Goal: Information Seeking & Learning: Learn about a topic

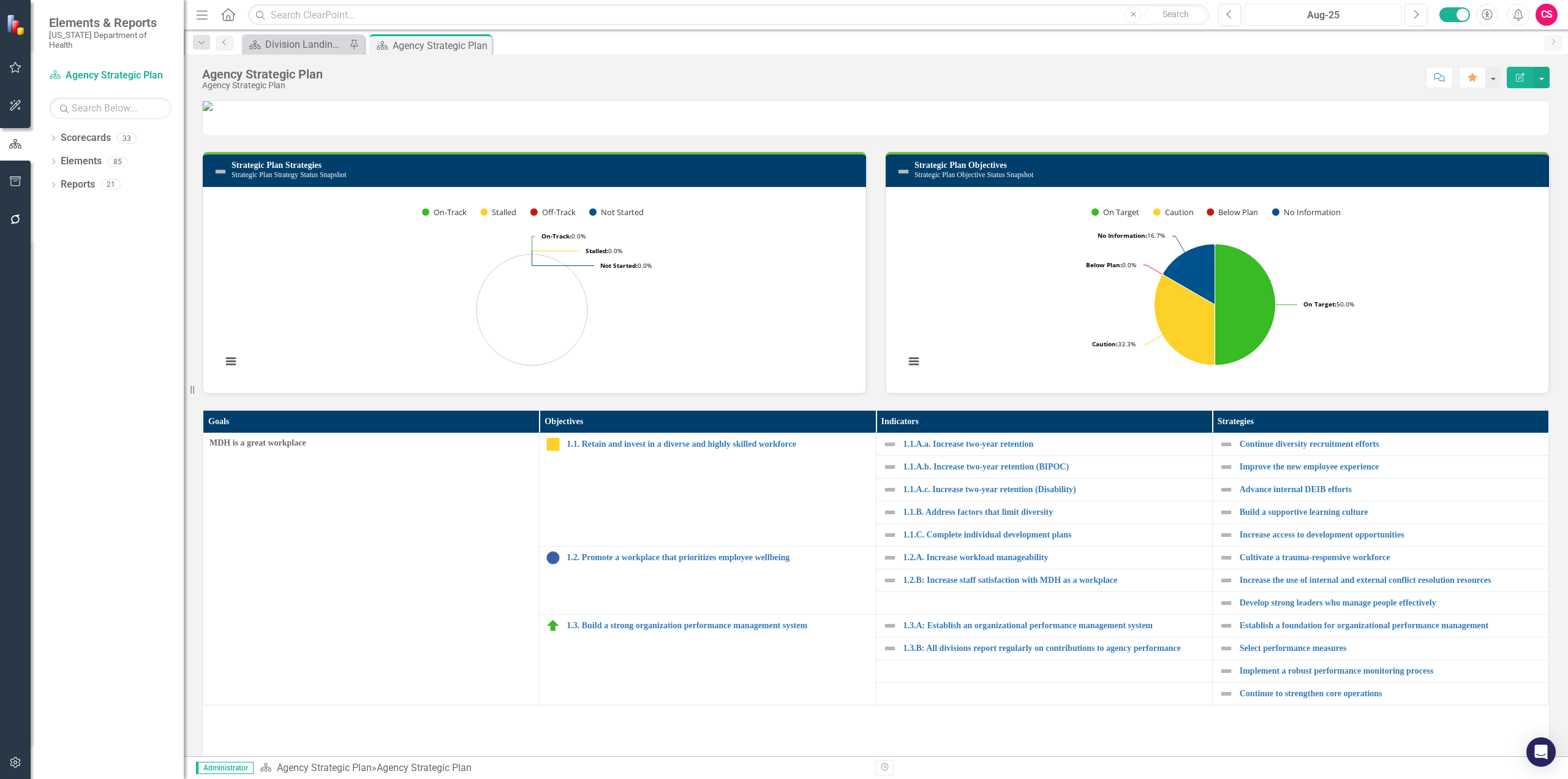
click at [1314, 14] on div "Aug-25" at bounding box center [1323, 16] width 148 height 15
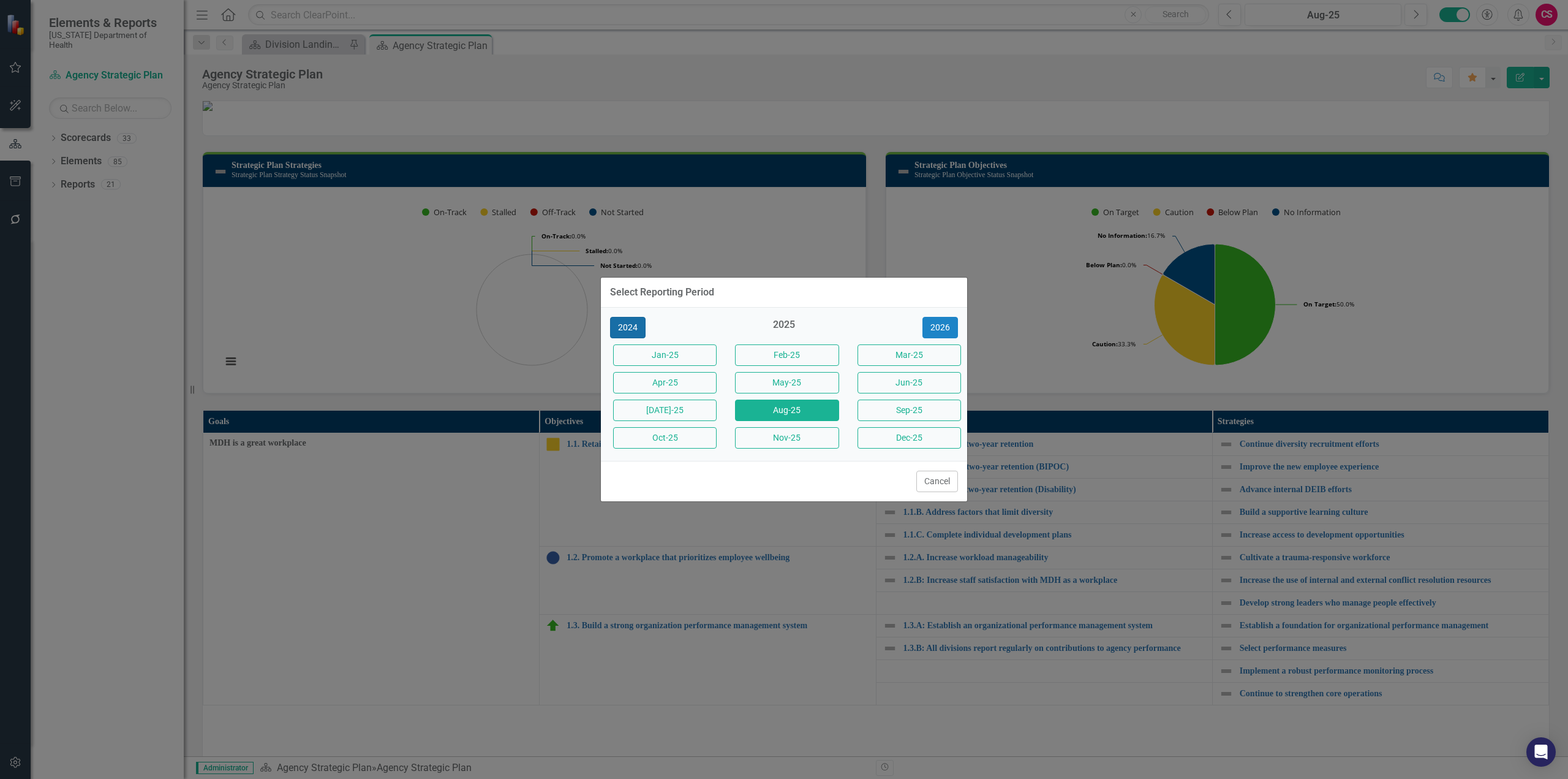
click at [623, 327] on button "2024" at bounding box center [628, 327] width 36 height 22
click at [885, 430] on button "Dec-24" at bounding box center [909, 437] width 103 height 22
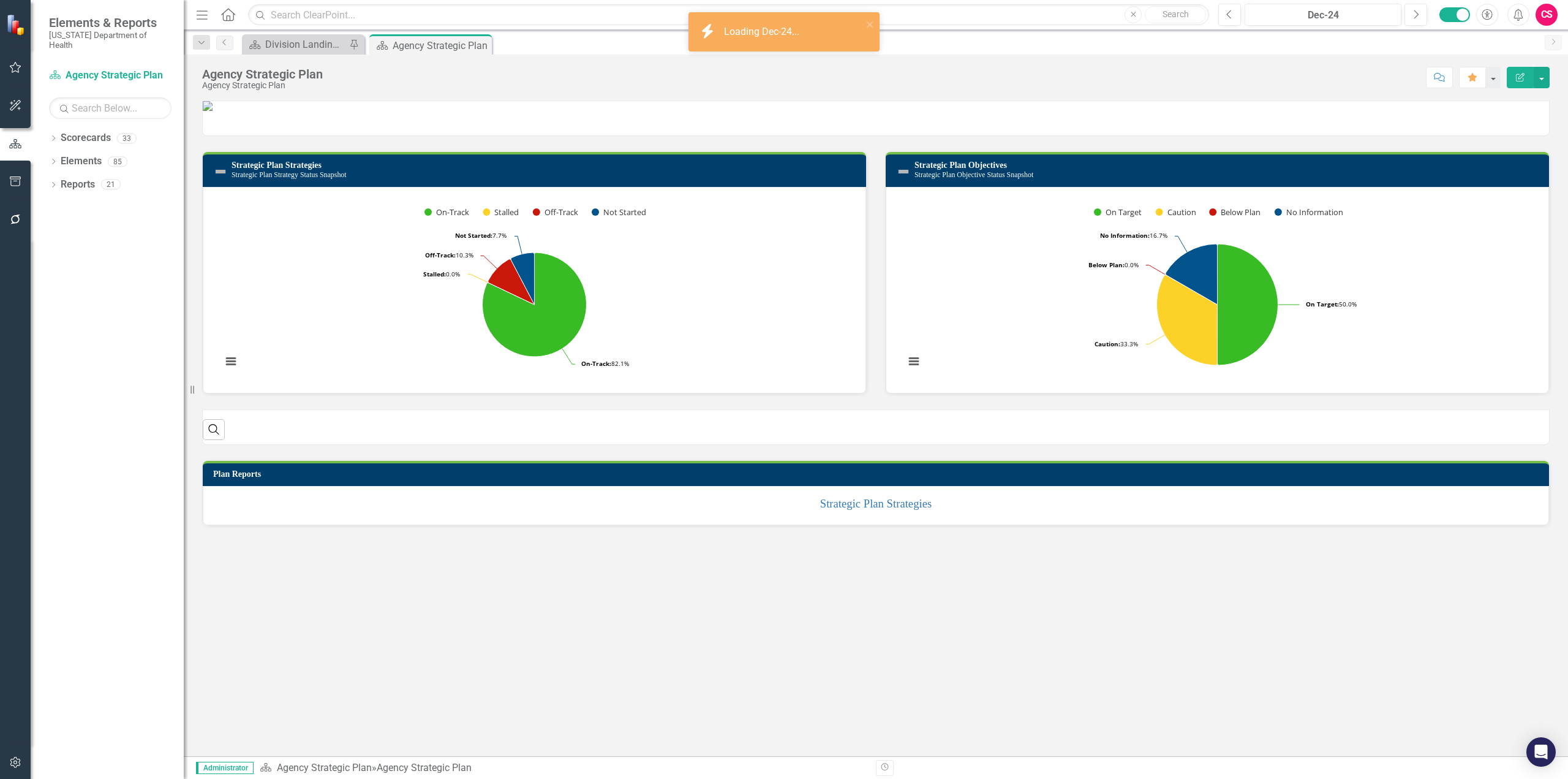
click at [16, 71] on icon "button" at bounding box center [15, 67] width 13 height 10
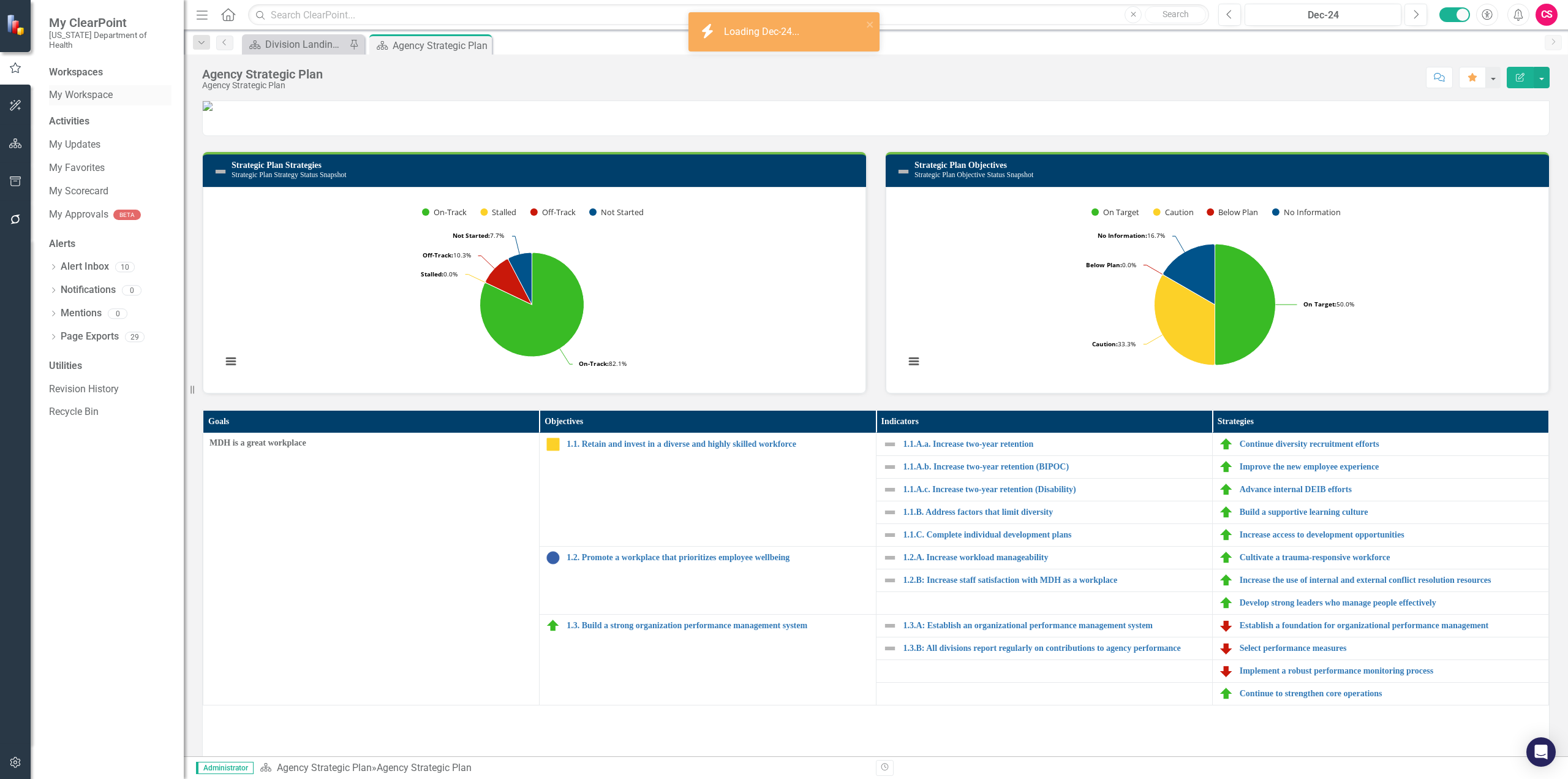
click at [83, 89] on link "My Workspace" at bounding box center [110, 95] width 123 height 14
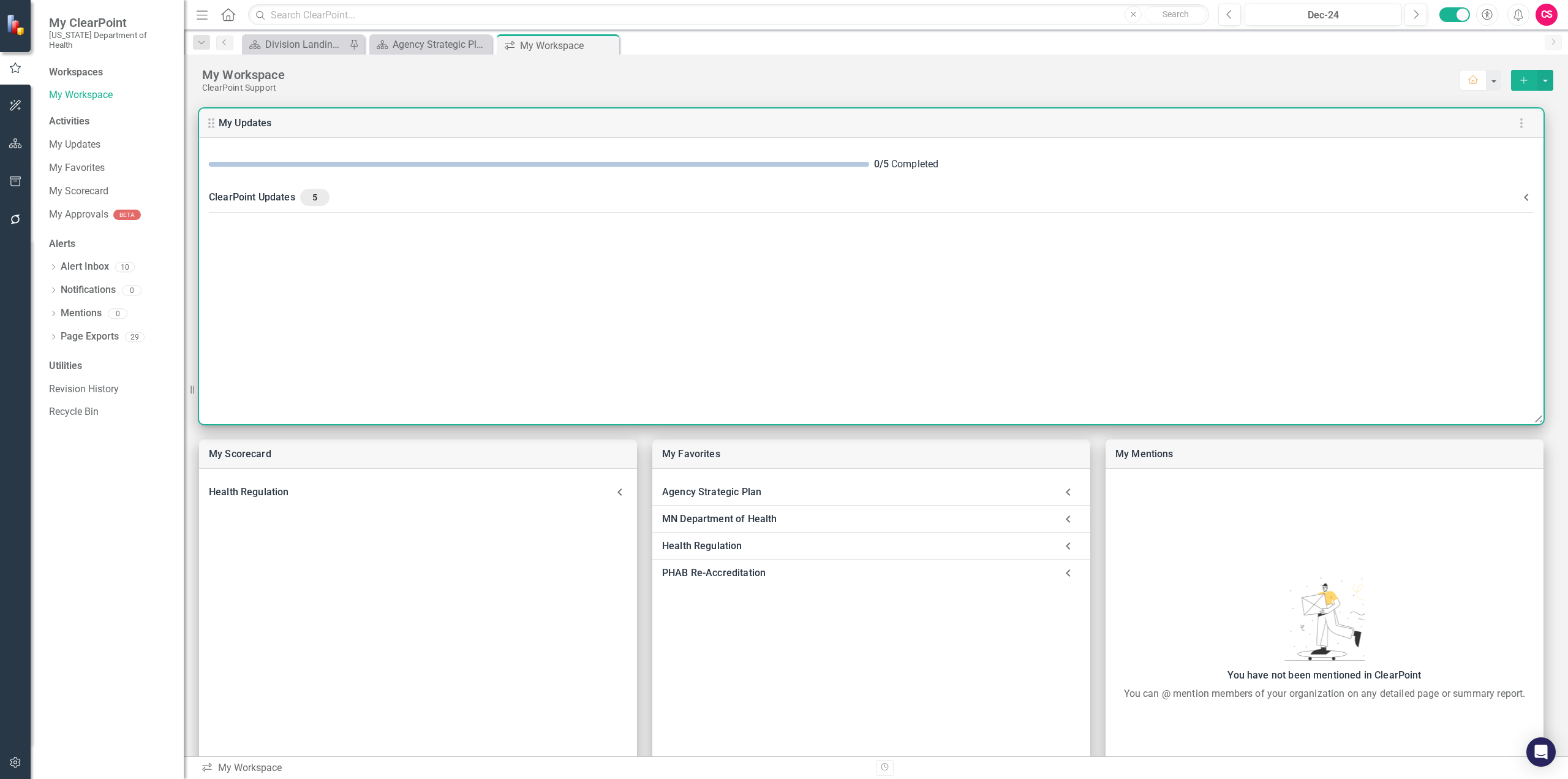
click at [328, 202] on div "5" at bounding box center [315, 197] width 30 height 17
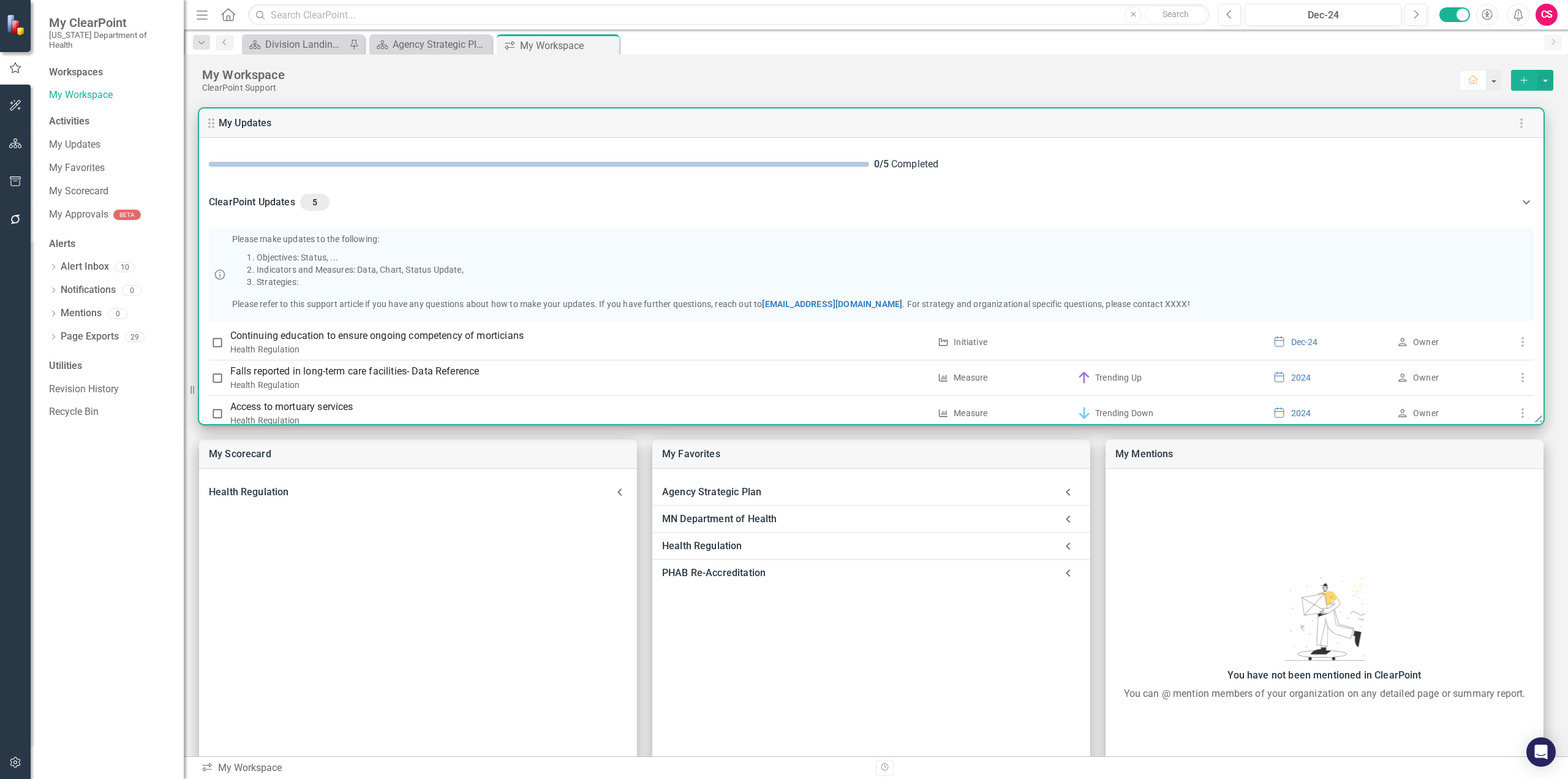
click at [328, 202] on div "5" at bounding box center [315, 202] width 30 height 17
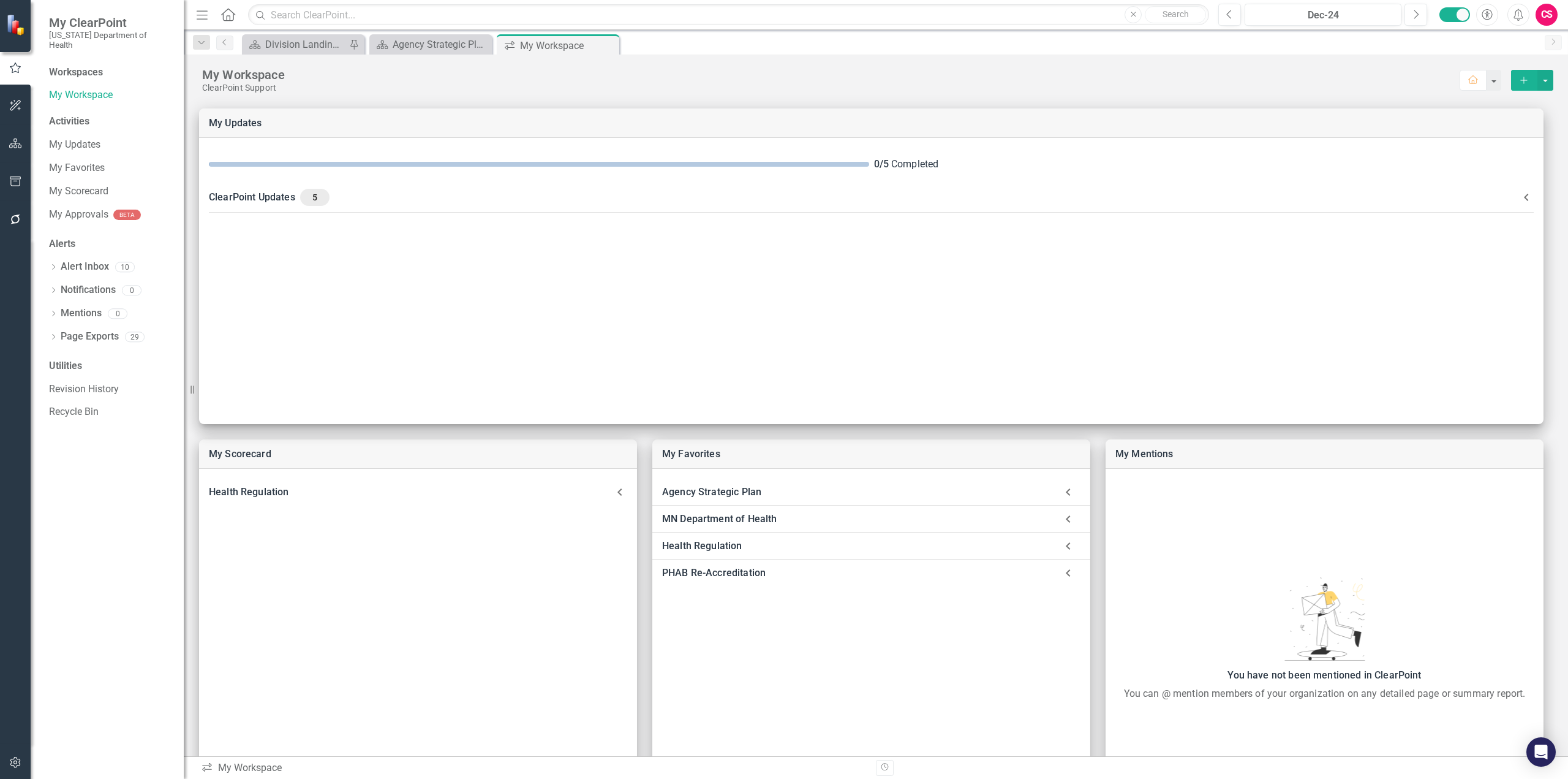
click at [226, 12] on icon "Home" at bounding box center [228, 14] width 16 height 13
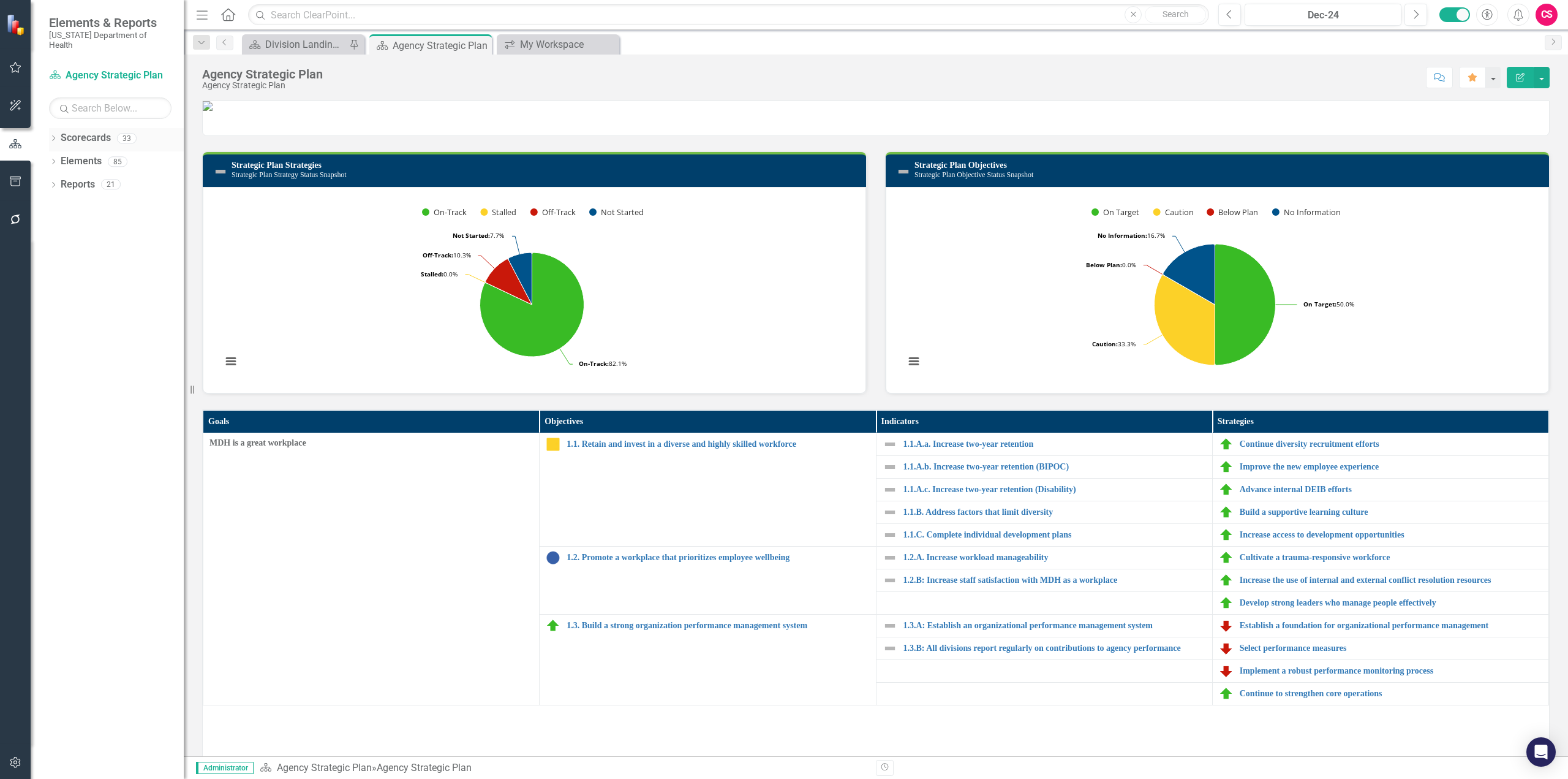
click at [51, 136] on icon "Dropdown" at bounding box center [54, 139] width 9 height 7
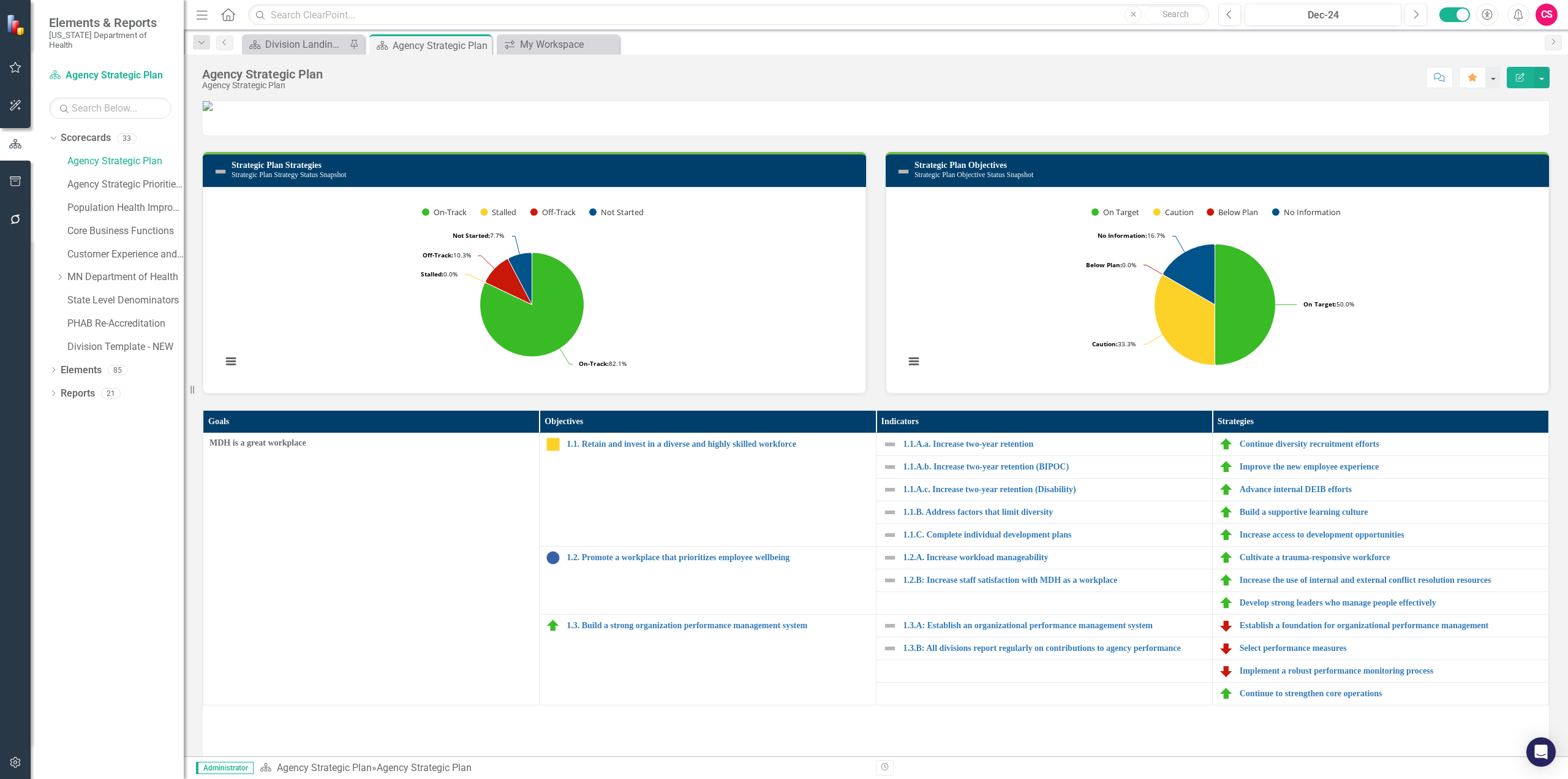
click at [1546, 16] on div "CS" at bounding box center [1546, 15] width 22 height 22
click at [1483, 148] on link "icon.portal Success Portal" at bounding box center [1508, 153] width 97 height 22
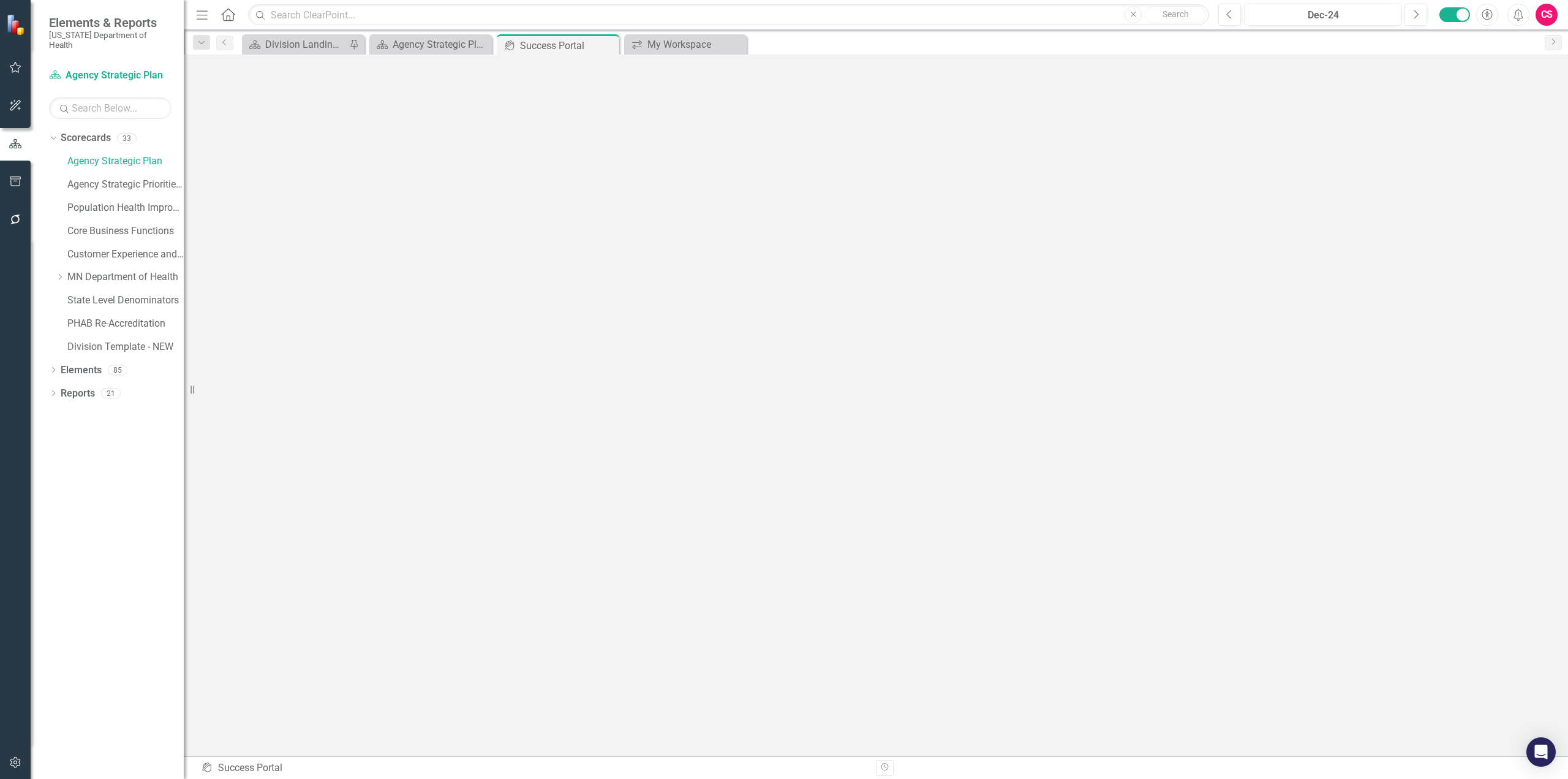
scroll to position [4, 0]
click at [232, 20] on icon at bounding box center [228, 14] width 14 height 13
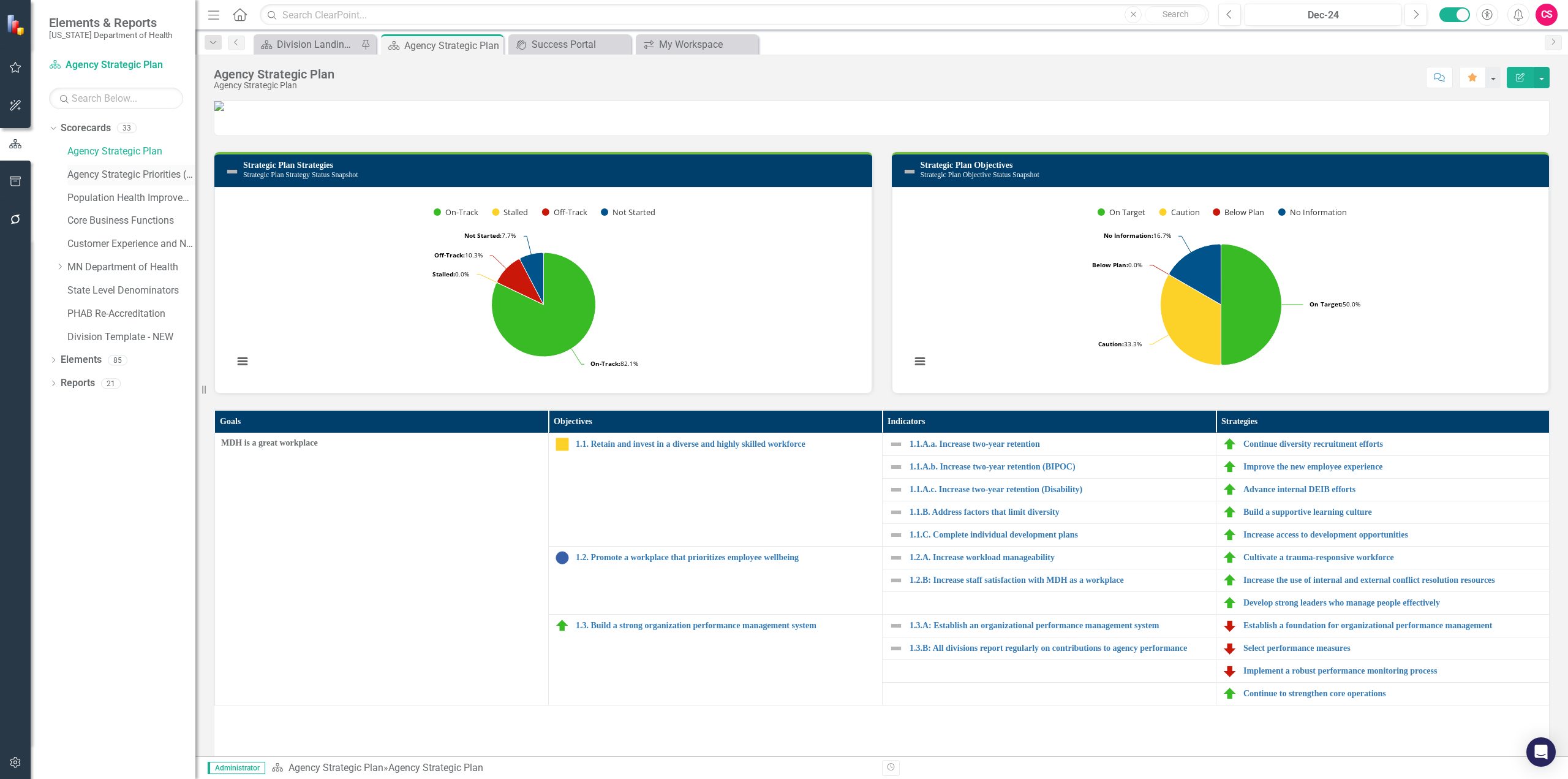
drag, startPoint x: 190, startPoint y: 173, endPoint x: 159, endPoint y: 167, distance: 31.6
click at [205, 168] on div "Resize" at bounding box center [200, 389] width 10 height 779
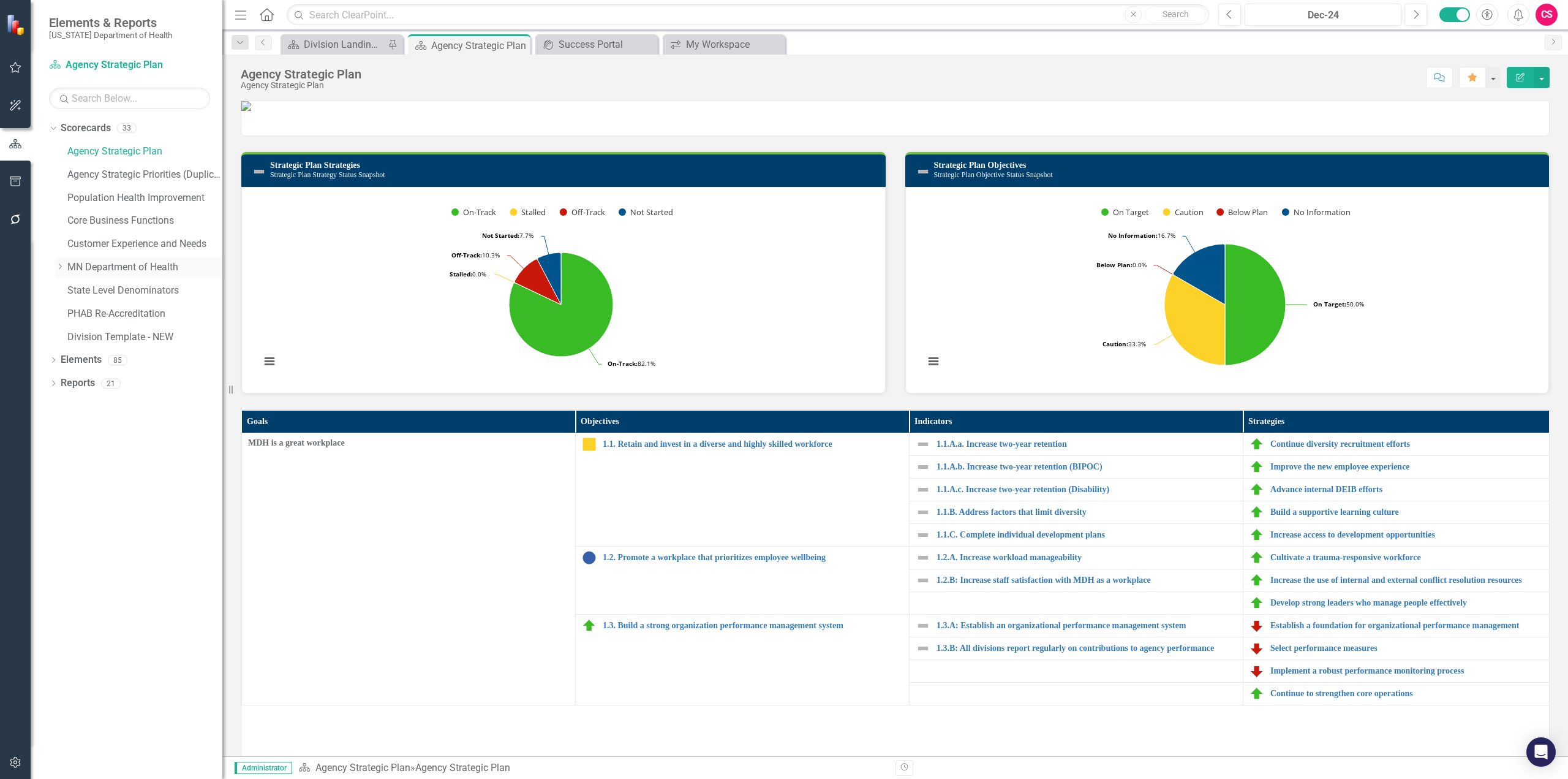
click at [64, 265] on icon "Dropdown" at bounding box center [60, 266] width 9 height 7
click at [71, 287] on icon "Dropdown" at bounding box center [72, 290] width 9 height 7
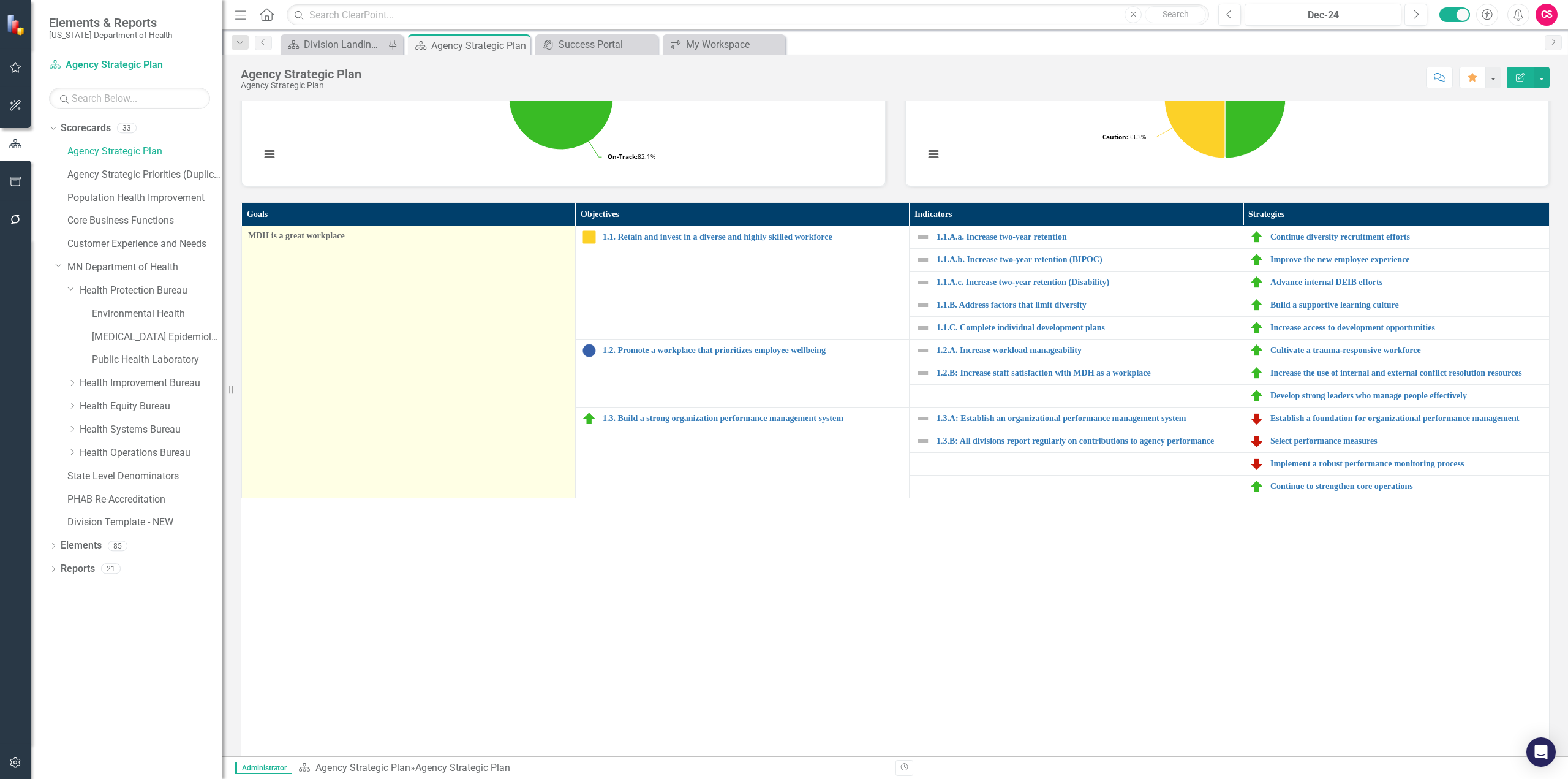
scroll to position [307, 0]
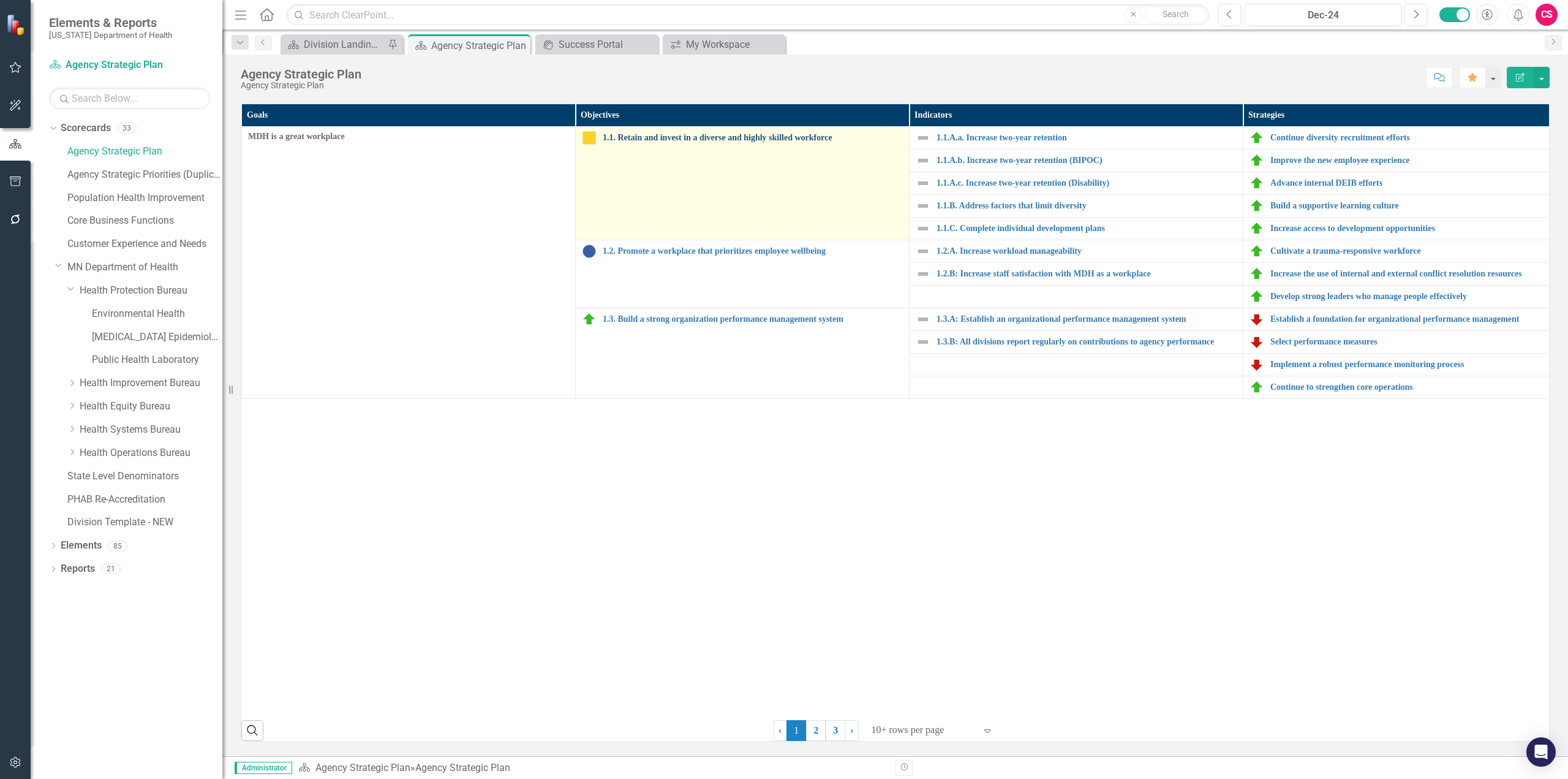
click at [684, 142] on link "1.1. Retain and invest in a diverse and highly skilled workforce" at bounding box center [753, 138] width 301 height 9
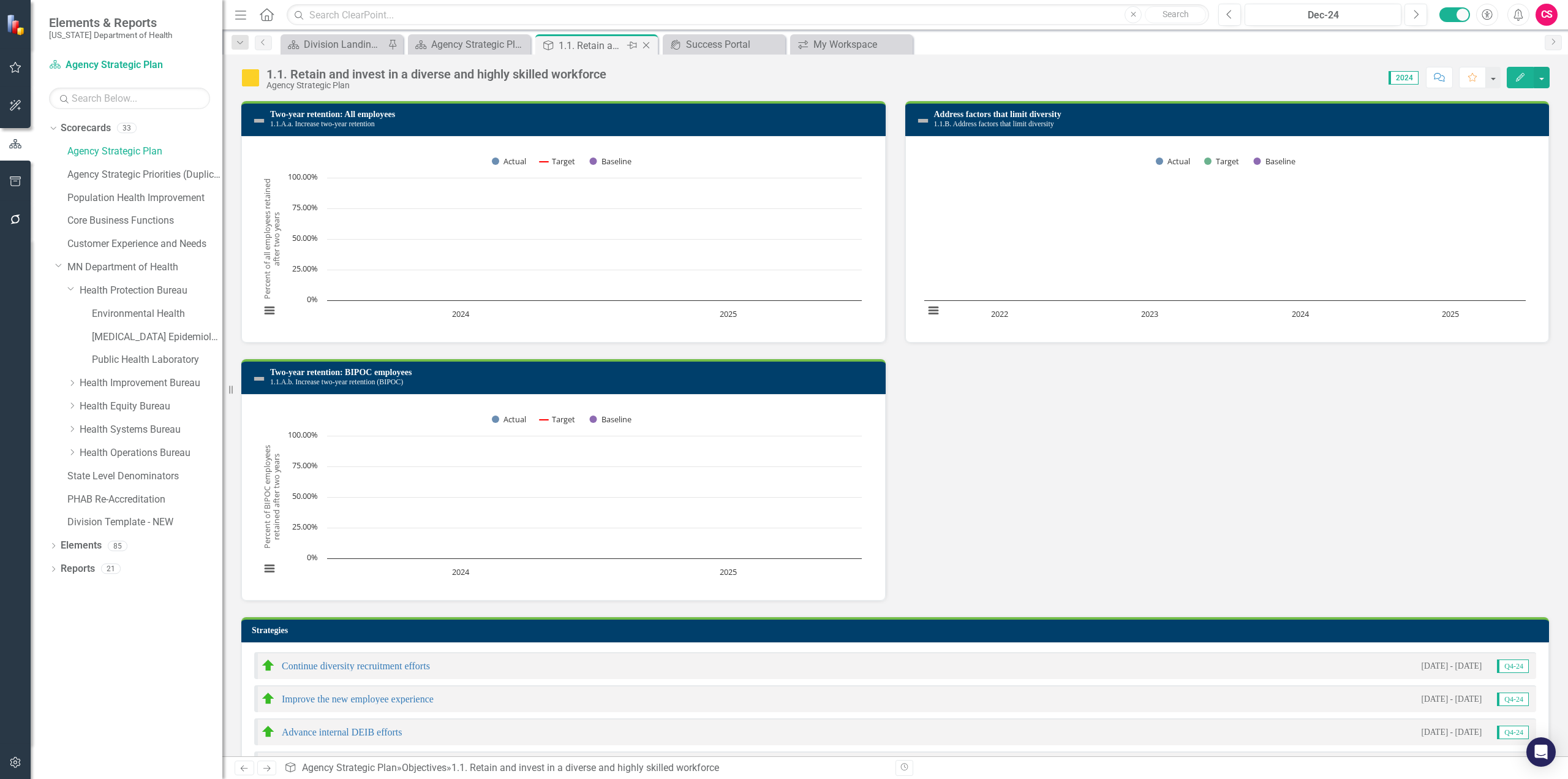
click at [648, 47] on icon "Close" at bounding box center [646, 45] width 12 height 10
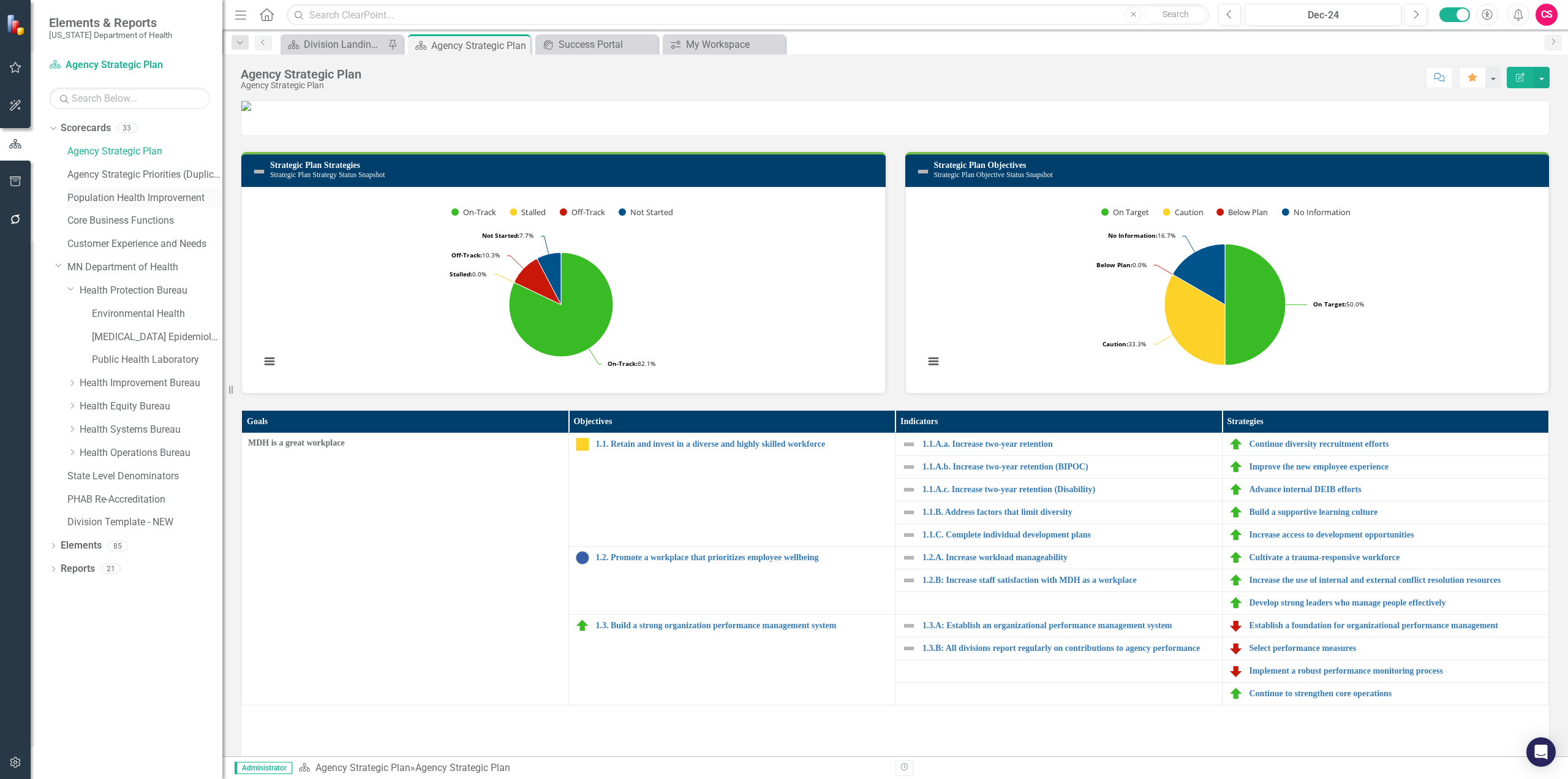
click at [107, 196] on link "Population Health Improvement" at bounding box center [145, 198] width 155 height 14
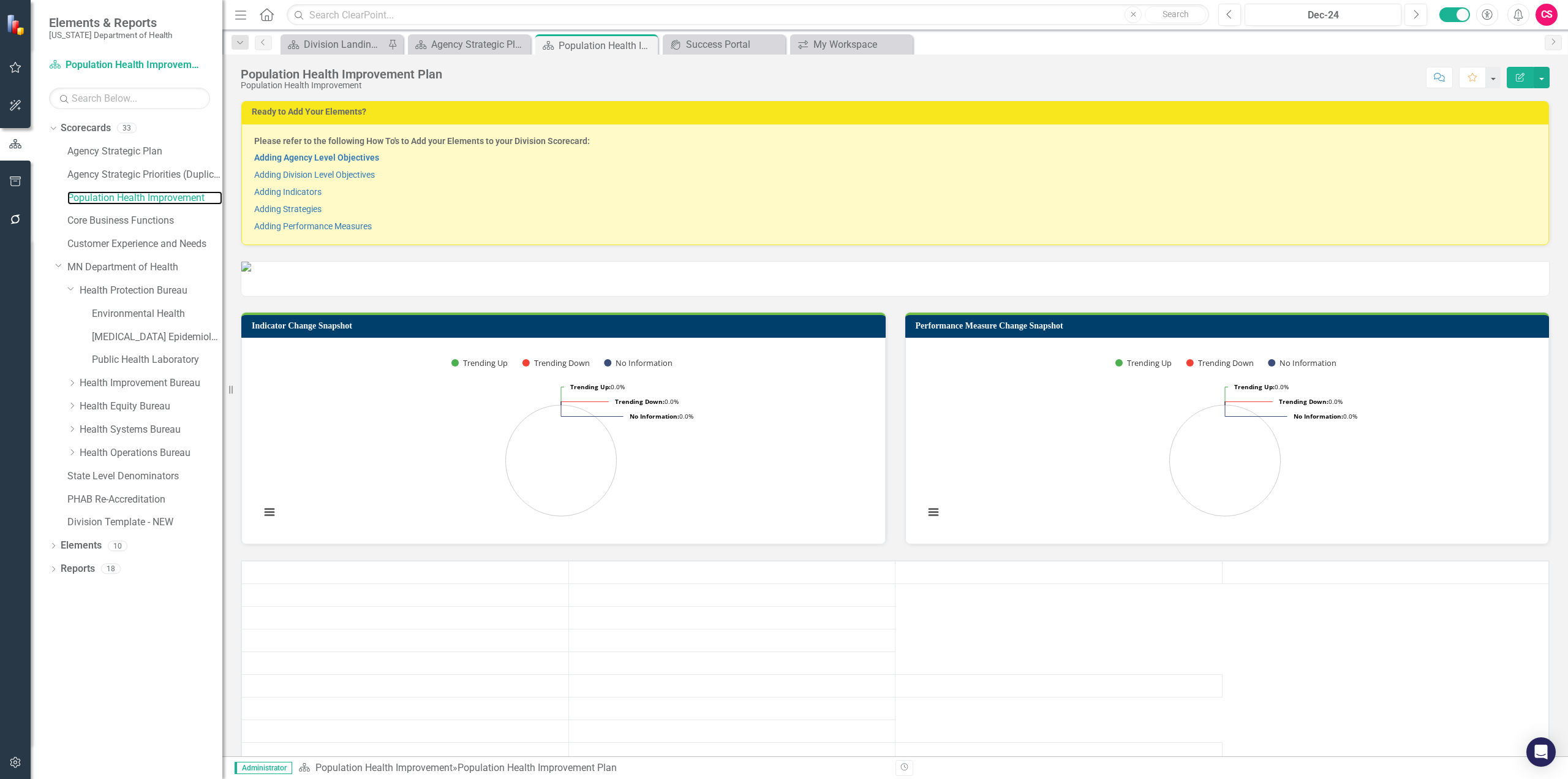
scroll to position [176, 0]
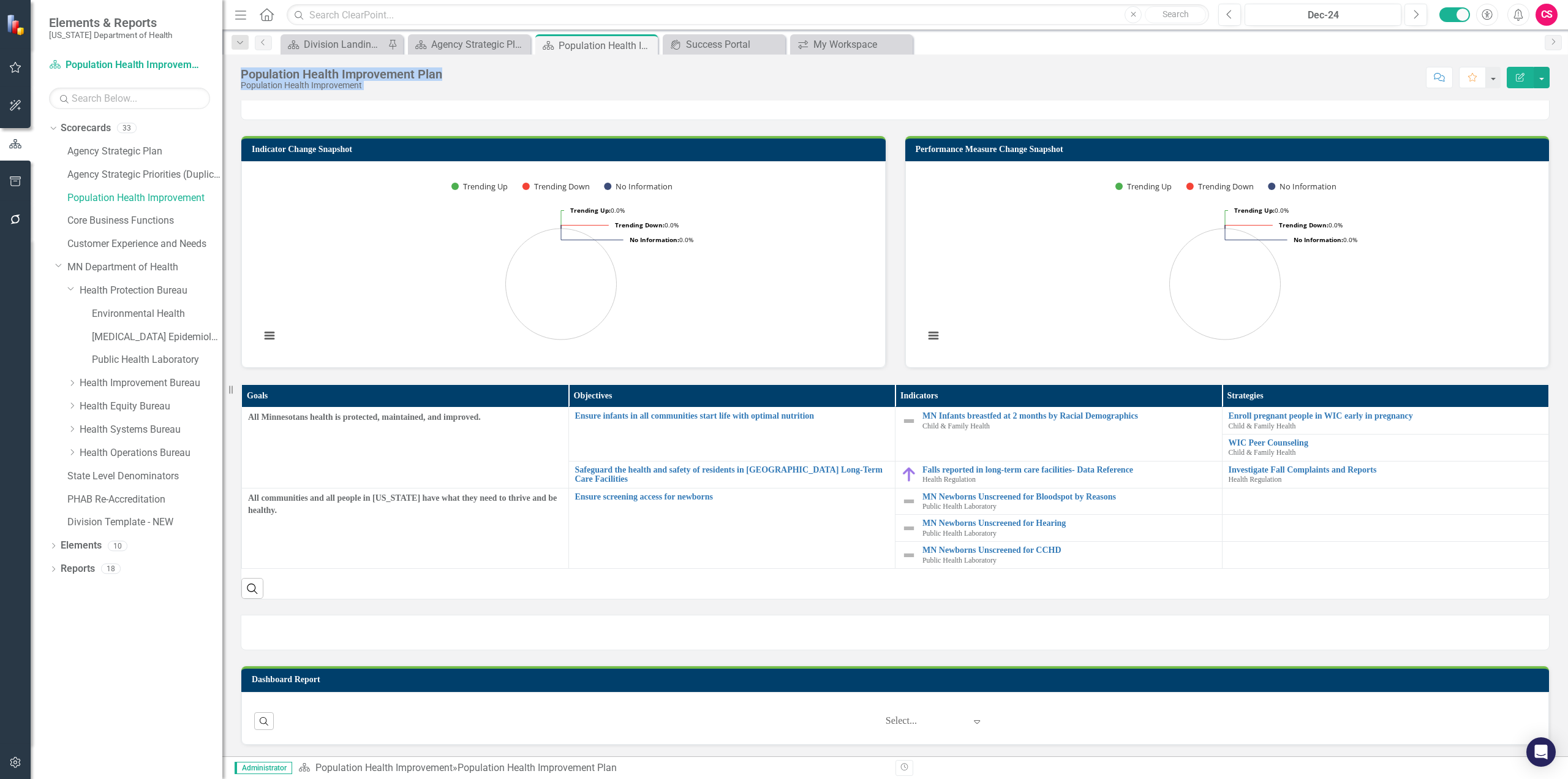
drag, startPoint x: 234, startPoint y: 71, endPoint x: 489, endPoint y: 91, distance: 255.8
click at [488, 90] on div "Population Health Improvement Plan Population Health Improvement Score: N/A Dec…" at bounding box center [895, 72] width 1346 height 36
click at [489, 90] on div "Population Health Improvement Plan Population Health Improvement Score: N/A Dec…" at bounding box center [895, 72] width 1346 height 36
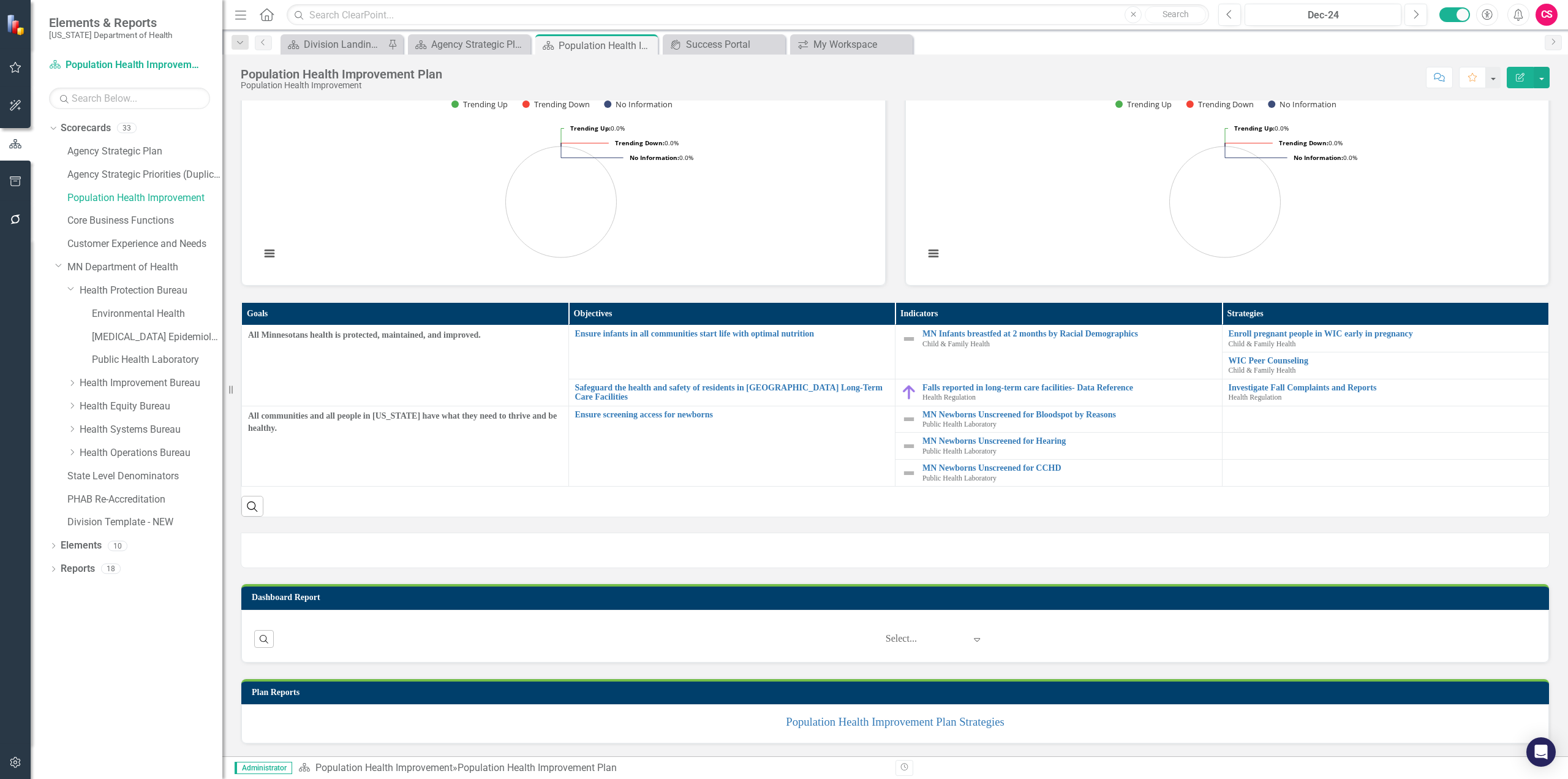
scroll to position [325, 0]
click at [143, 225] on link "Core Business Functions" at bounding box center [145, 220] width 155 height 14
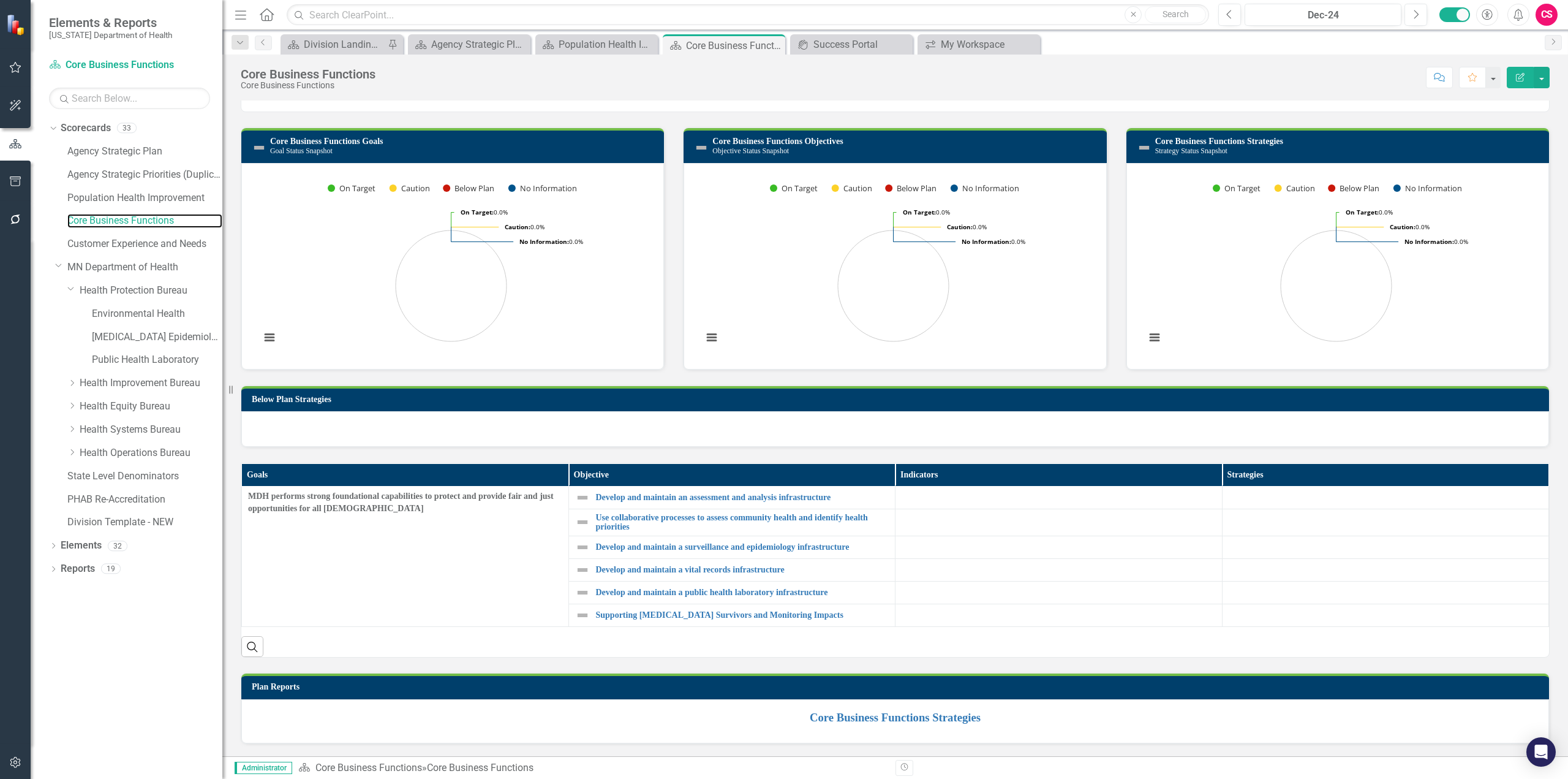
scroll to position [251, 0]
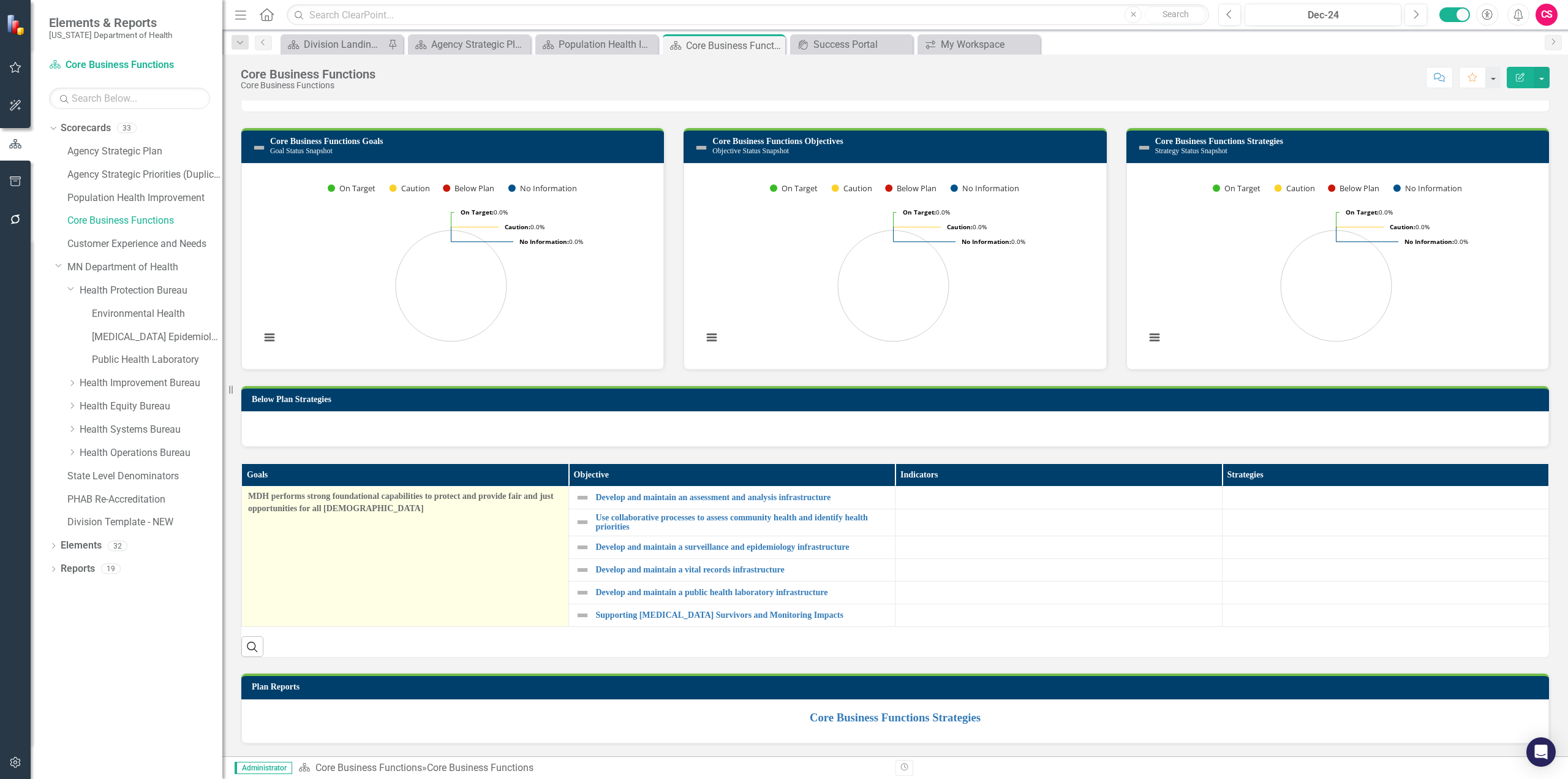
drag, startPoint x: 245, startPoint y: 488, endPoint x: 329, endPoint y: 491, distance: 84.1
click at [321, 487] on td "MDH performs strong foundational capabilities to protect and provide fair and j…" at bounding box center [405, 557] width 327 height 141
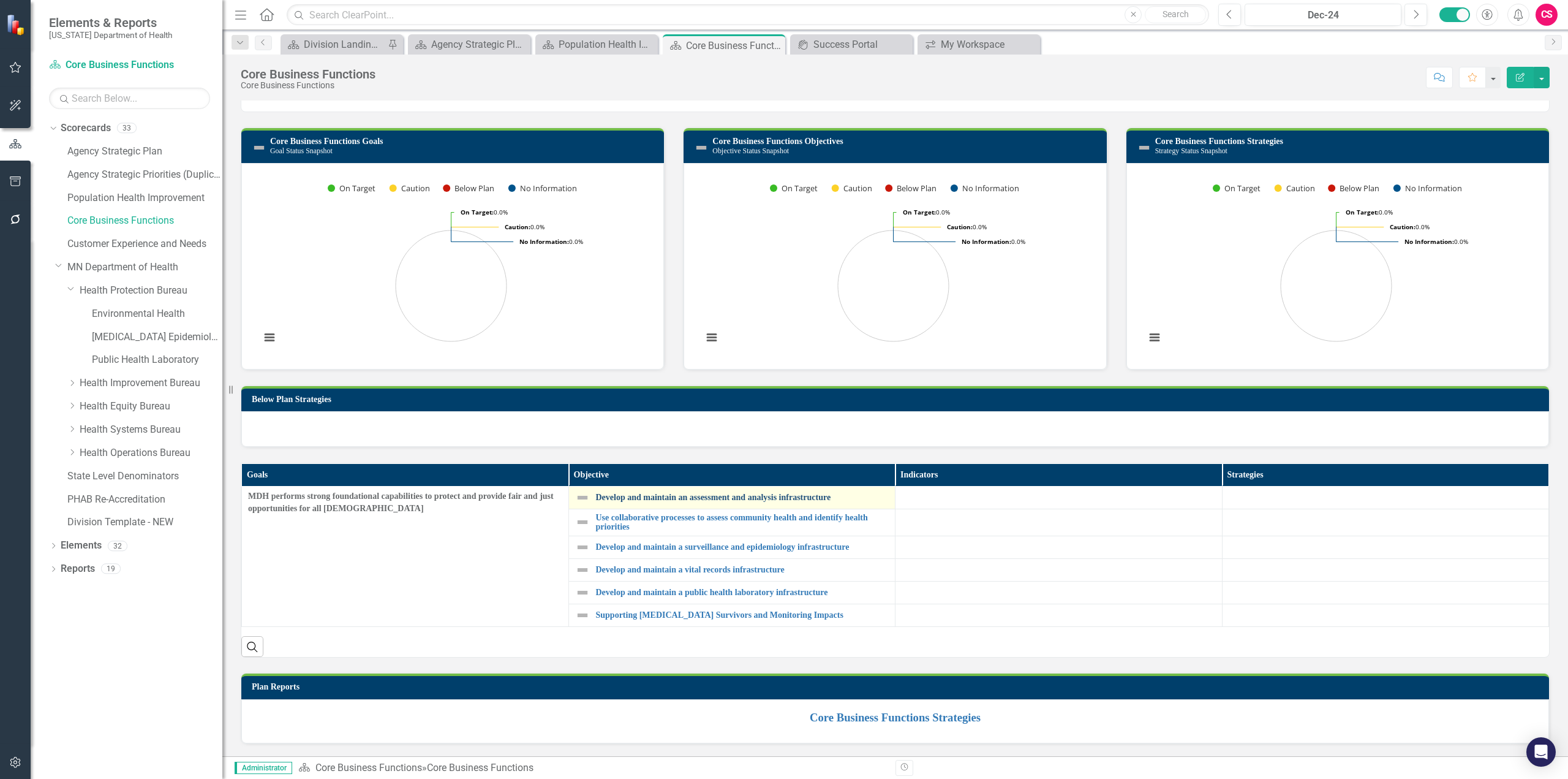
click at [710, 493] on link "Develop and maintain an assessment and analysis infrastructure" at bounding box center [742, 497] width 293 height 9
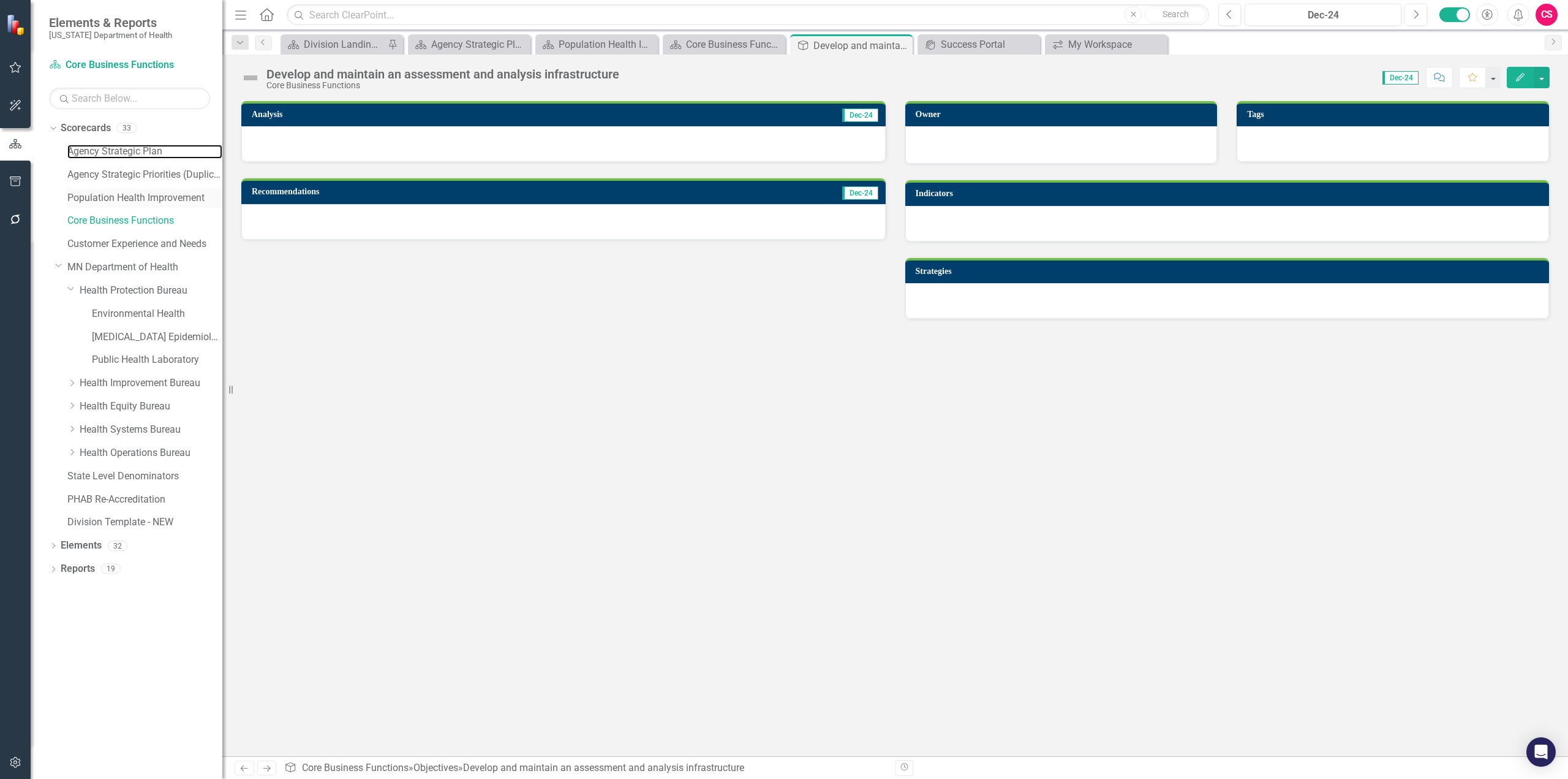
drag, startPoint x: 97, startPoint y: 152, endPoint x: 184, endPoint y: 199, distance: 98.9
click at [97, 152] on link "Agency Strategic Plan" at bounding box center [145, 151] width 155 height 14
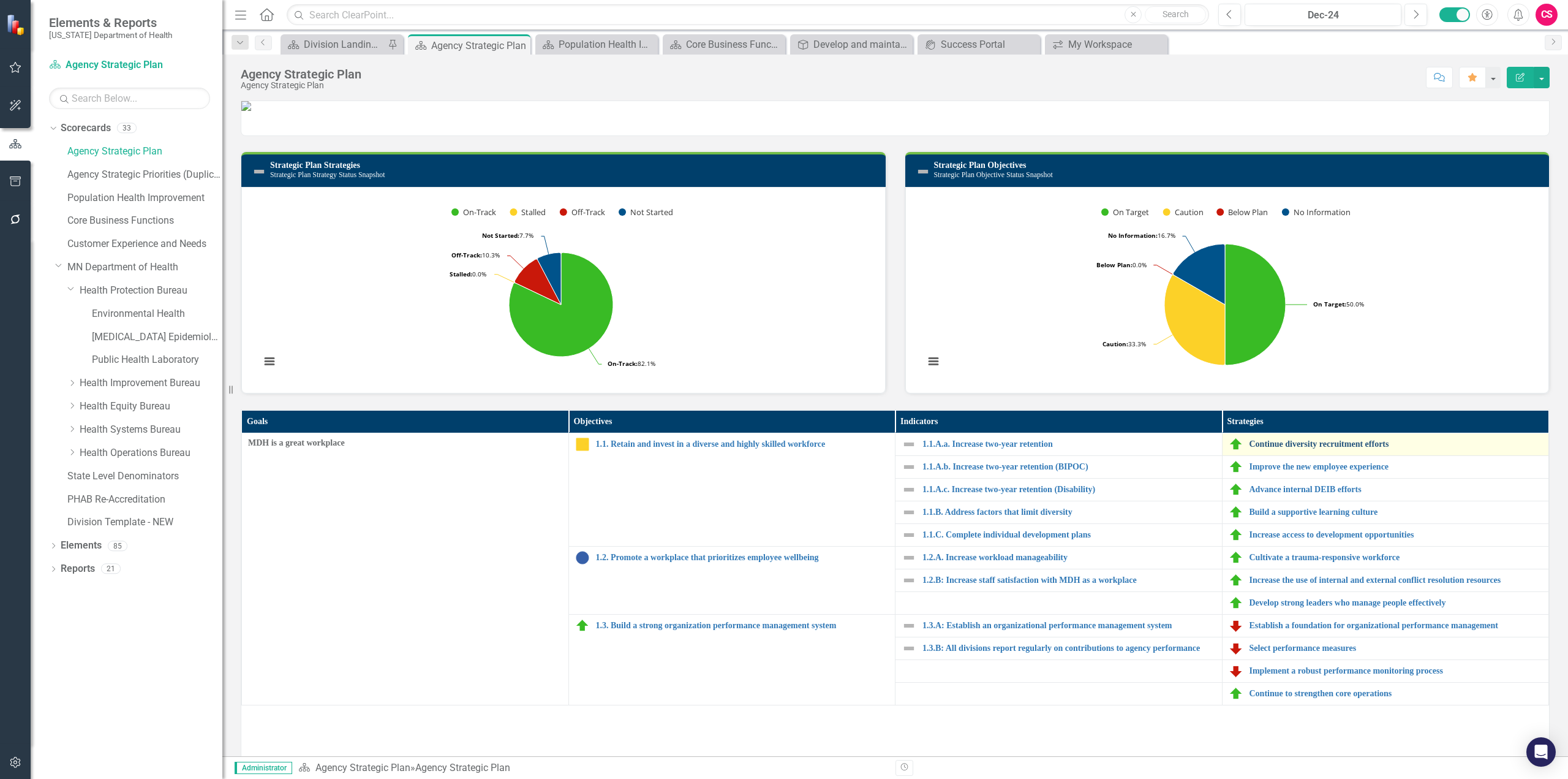
click at [1321, 449] on link "Continue diversity recruitment efforts" at bounding box center [1396, 443] width 293 height 9
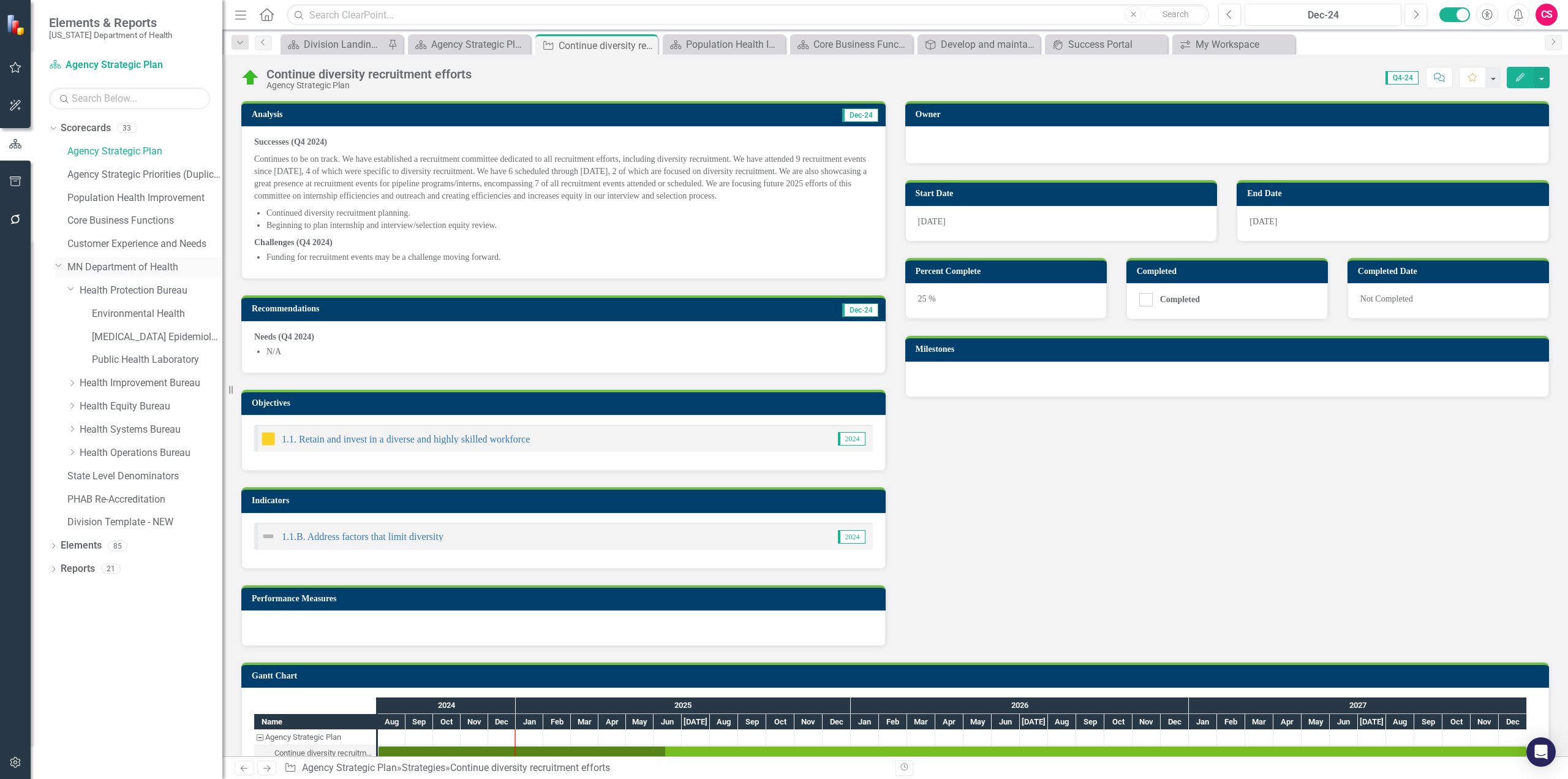
click at [91, 272] on link "MN Department of Health" at bounding box center [145, 267] width 155 height 14
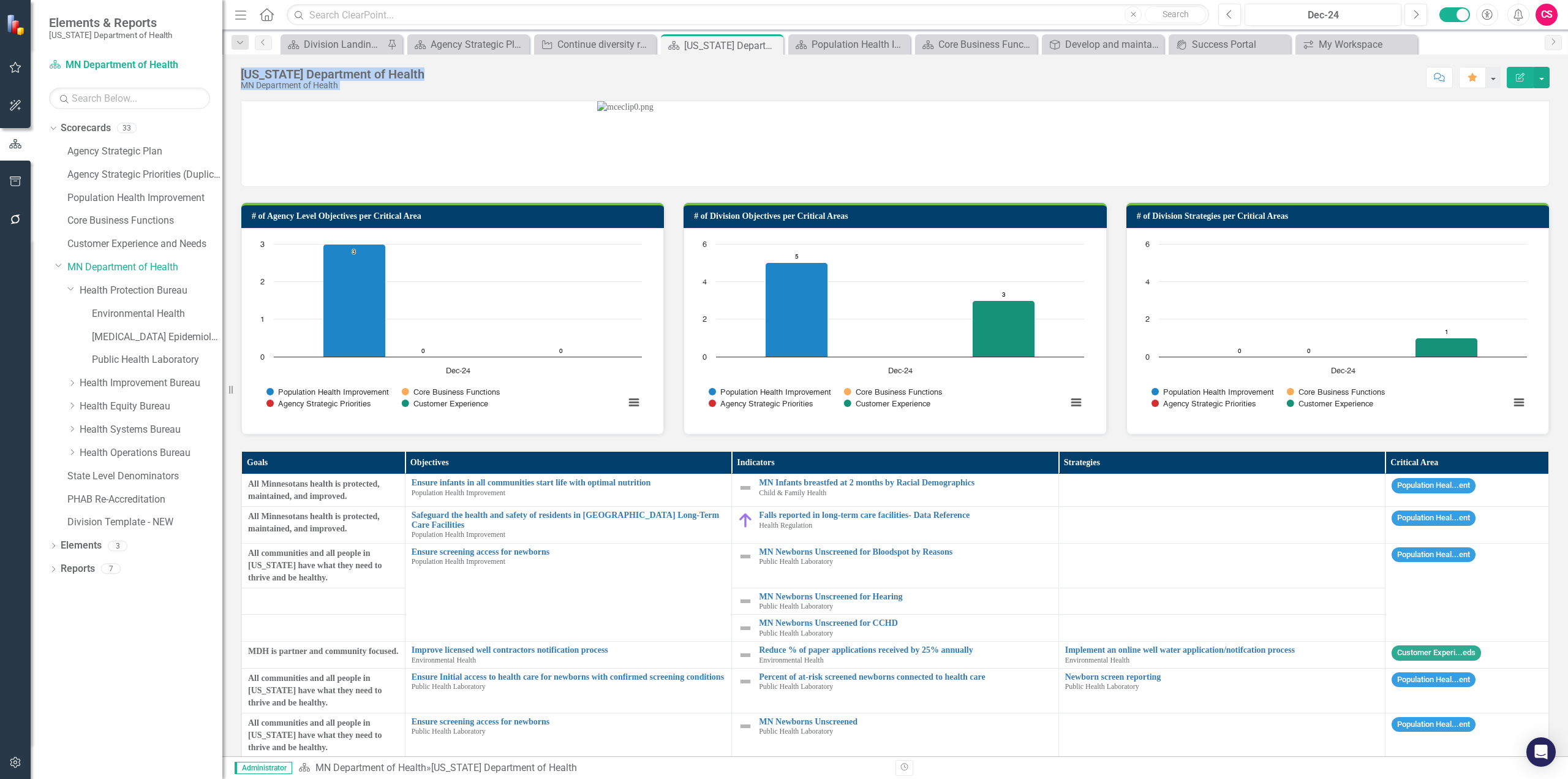
drag, startPoint x: 241, startPoint y: 77, endPoint x: 460, endPoint y: 90, distance: 219.4
click at [460, 90] on div "[US_STATE] Department of Health MN Department of Health Score: N/A Dec-24 Compl…" at bounding box center [895, 72] width 1346 height 36
click at [460, 91] on div "[US_STATE] Department of Health MN Department of Health Score: N/A Dec-24 Compl…" at bounding box center [895, 72] width 1346 height 36
click at [71, 382] on icon "Dropdown" at bounding box center [72, 383] width 9 height 7
click at [69, 476] on icon "Dropdown" at bounding box center [72, 475] width 9 height 7
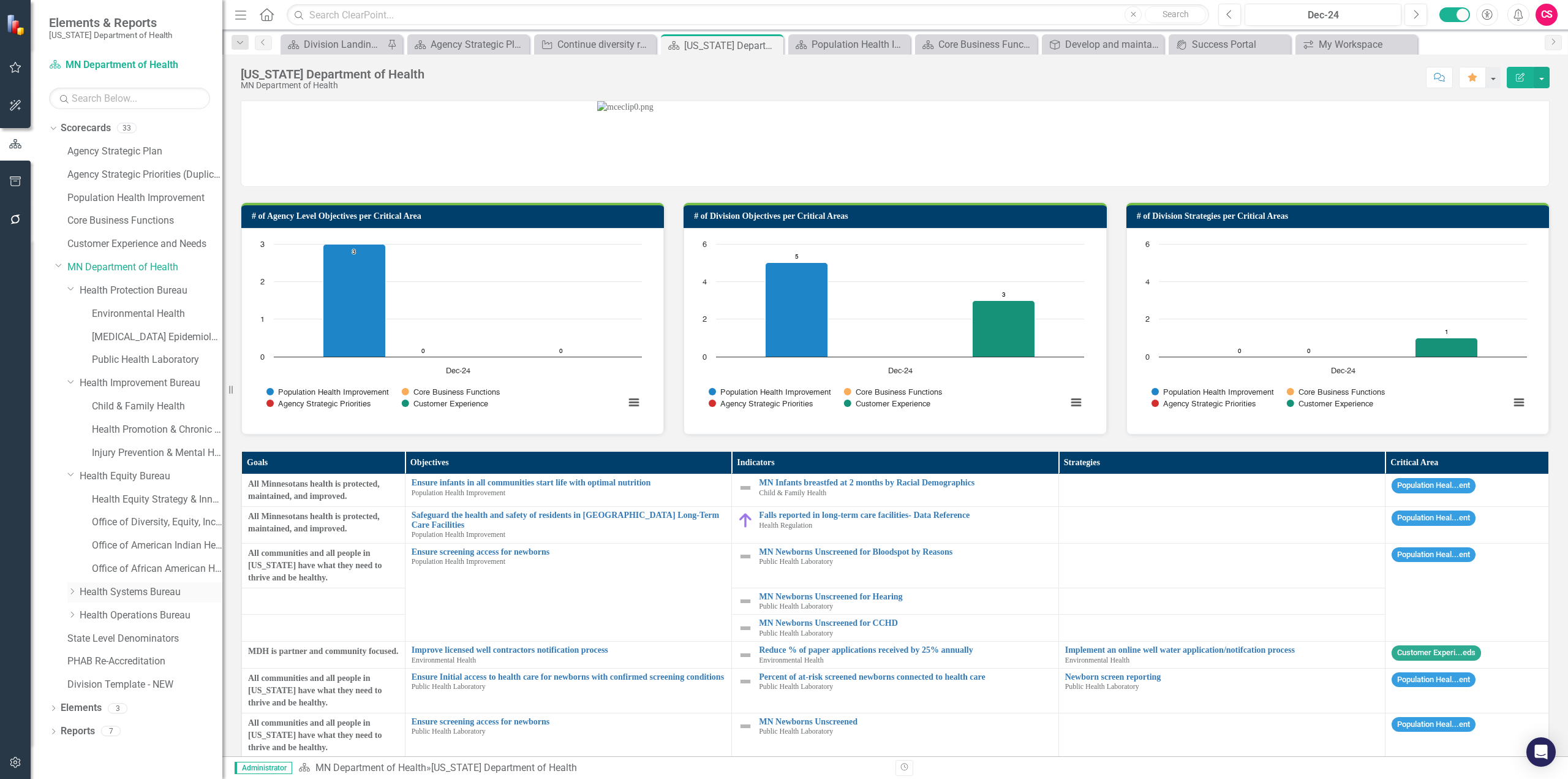
click at [70, 595] on div "Dropdown" at bounding box center [72, 592] width 9 height 10
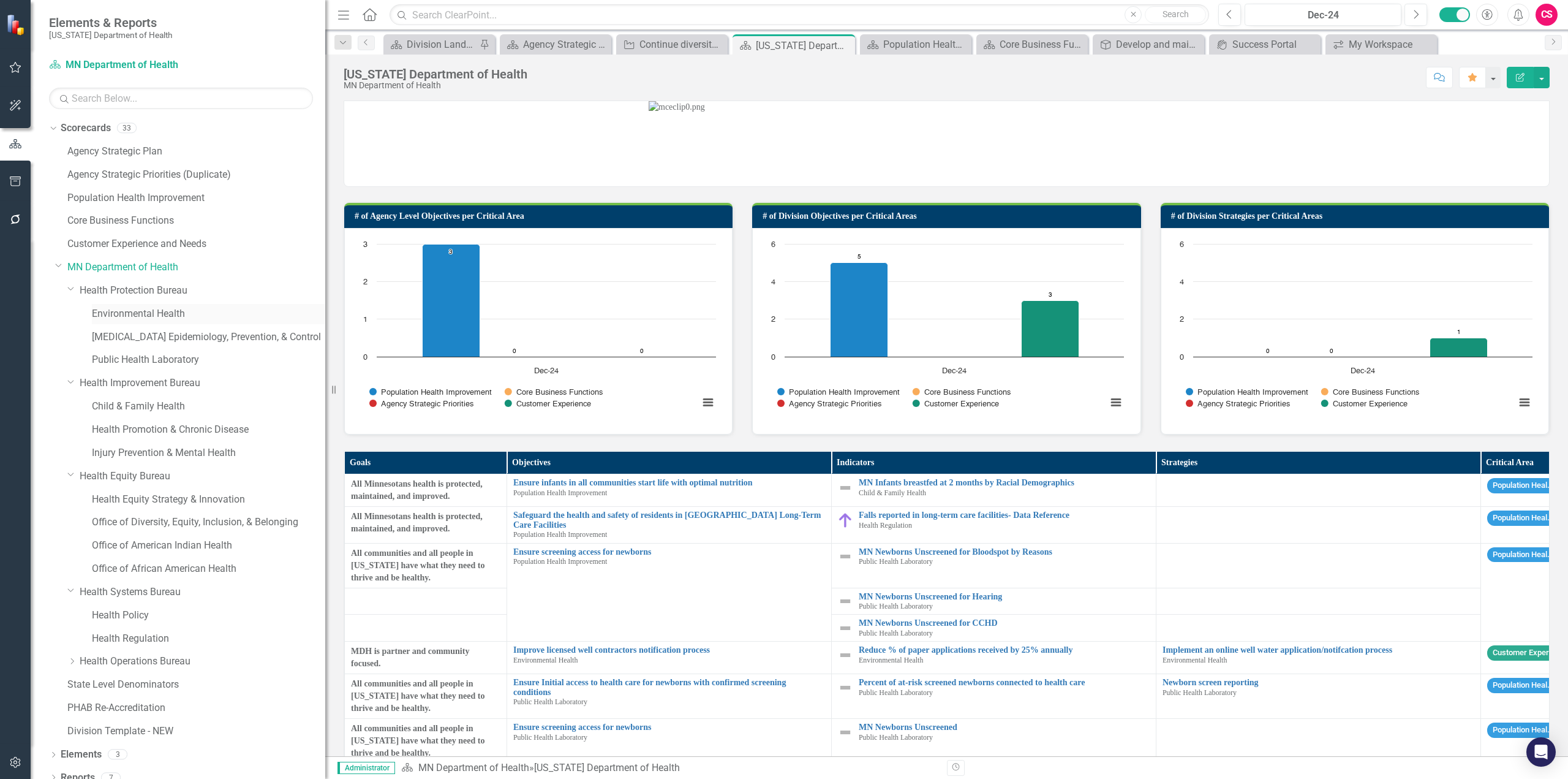
drag, startPoint x: 226, startPoint y: 329, endPoint x: 286, endPoint y: 314, distance: 61.8
click at [335, 303] on div "Resize" at bounding box center [330, 389] width 10 height 779
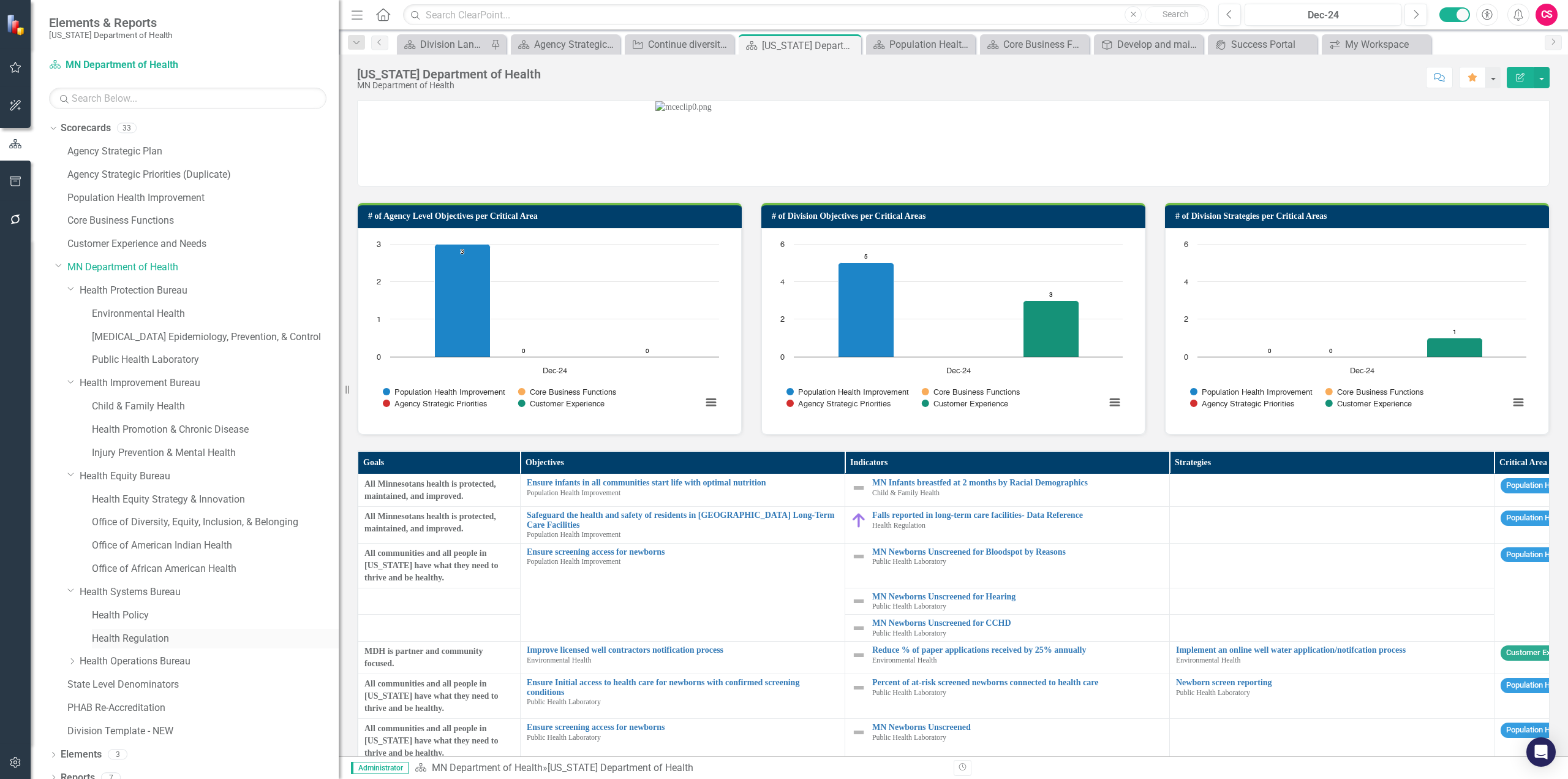
click at [129, 640] on link "Health Regulation" at bounding box center [216, 638] width 247 height 14
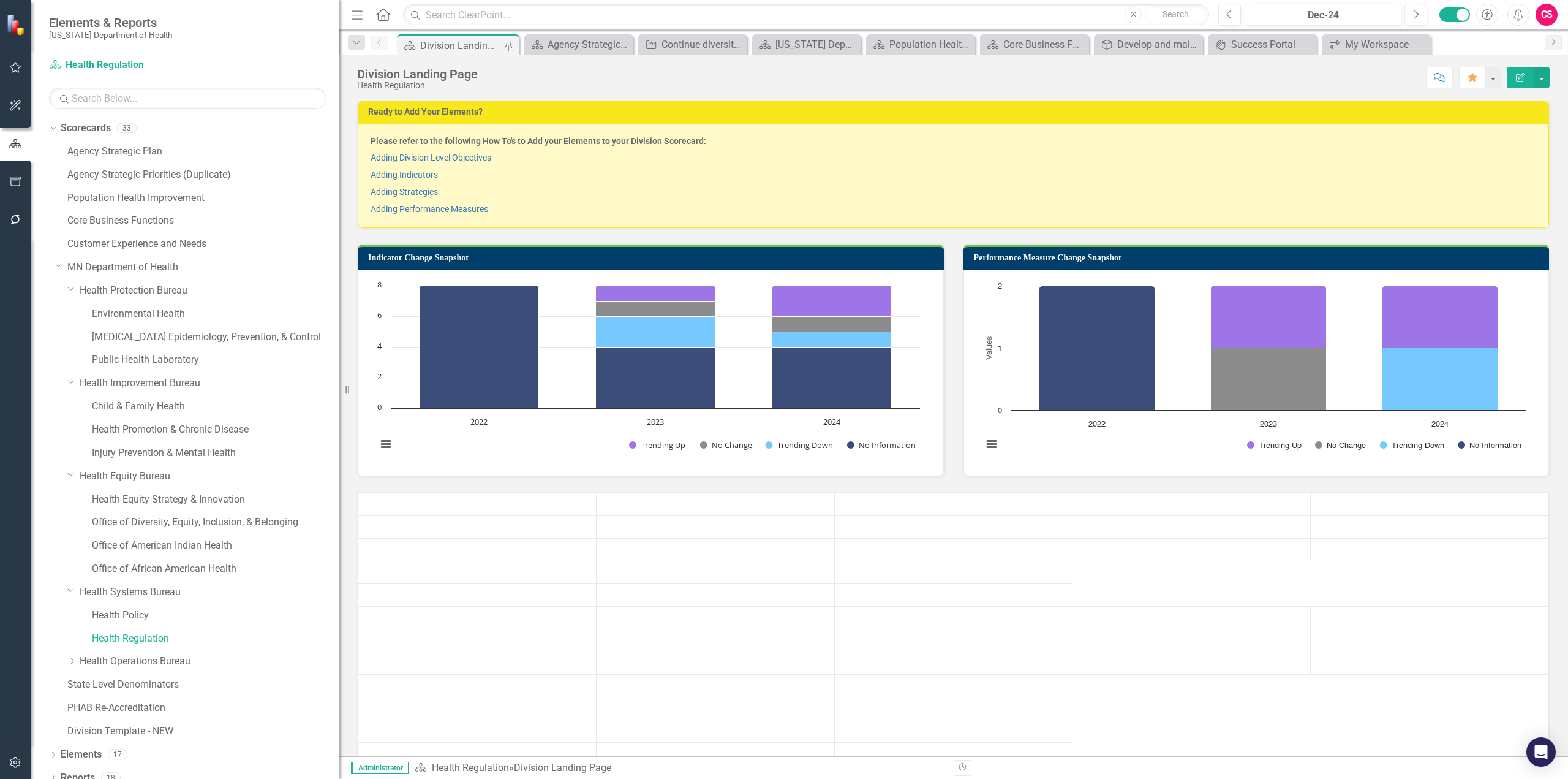
drag, startPoint x: 355, startPoint y: 12, endPoint x: 327, endPoint y: 74, distance: 68.0
click at [355, 11] on icon "Menu" at bounding box center [356, 14] width 16 height 13
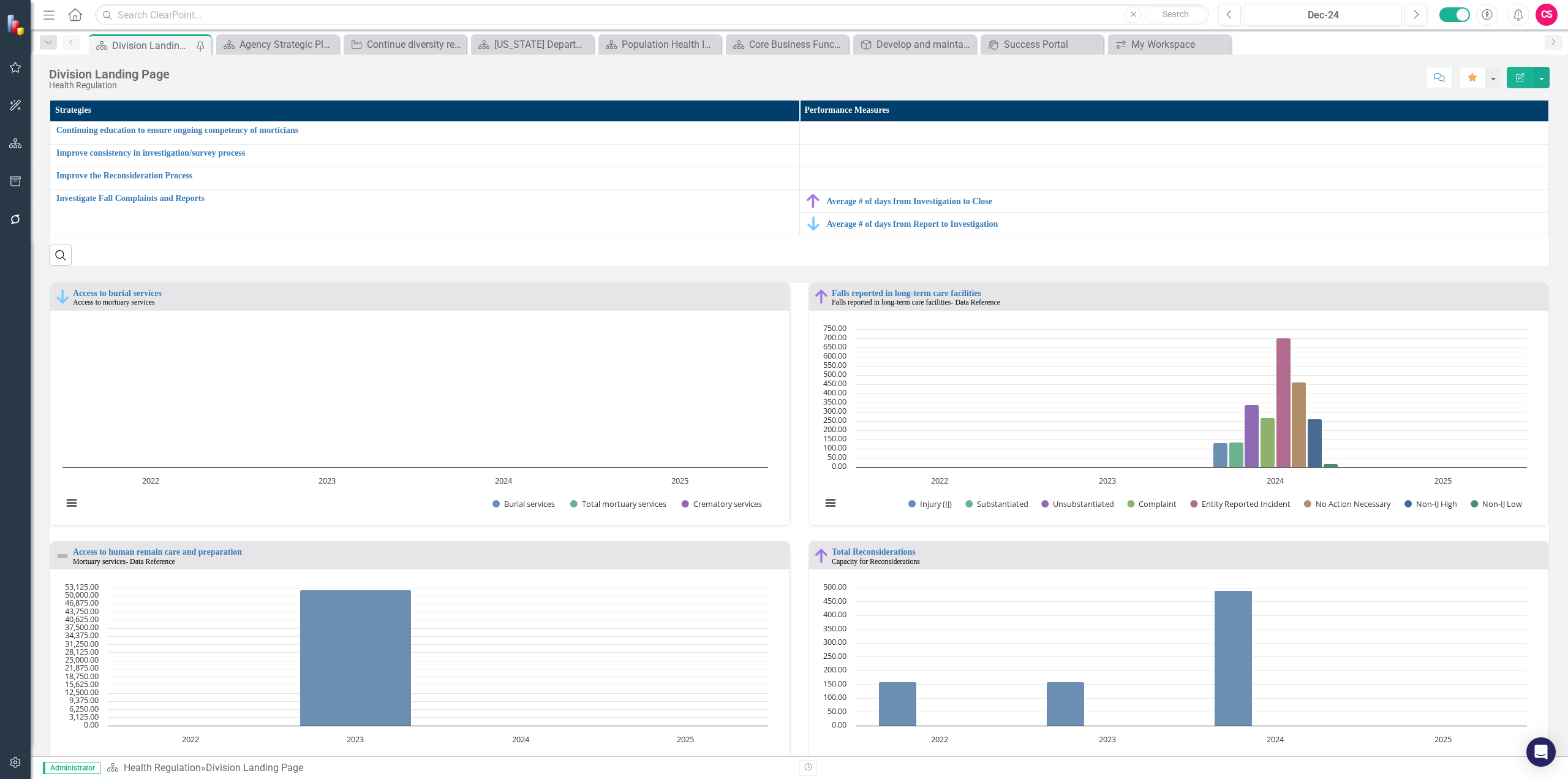
scroll to position [533, 0]
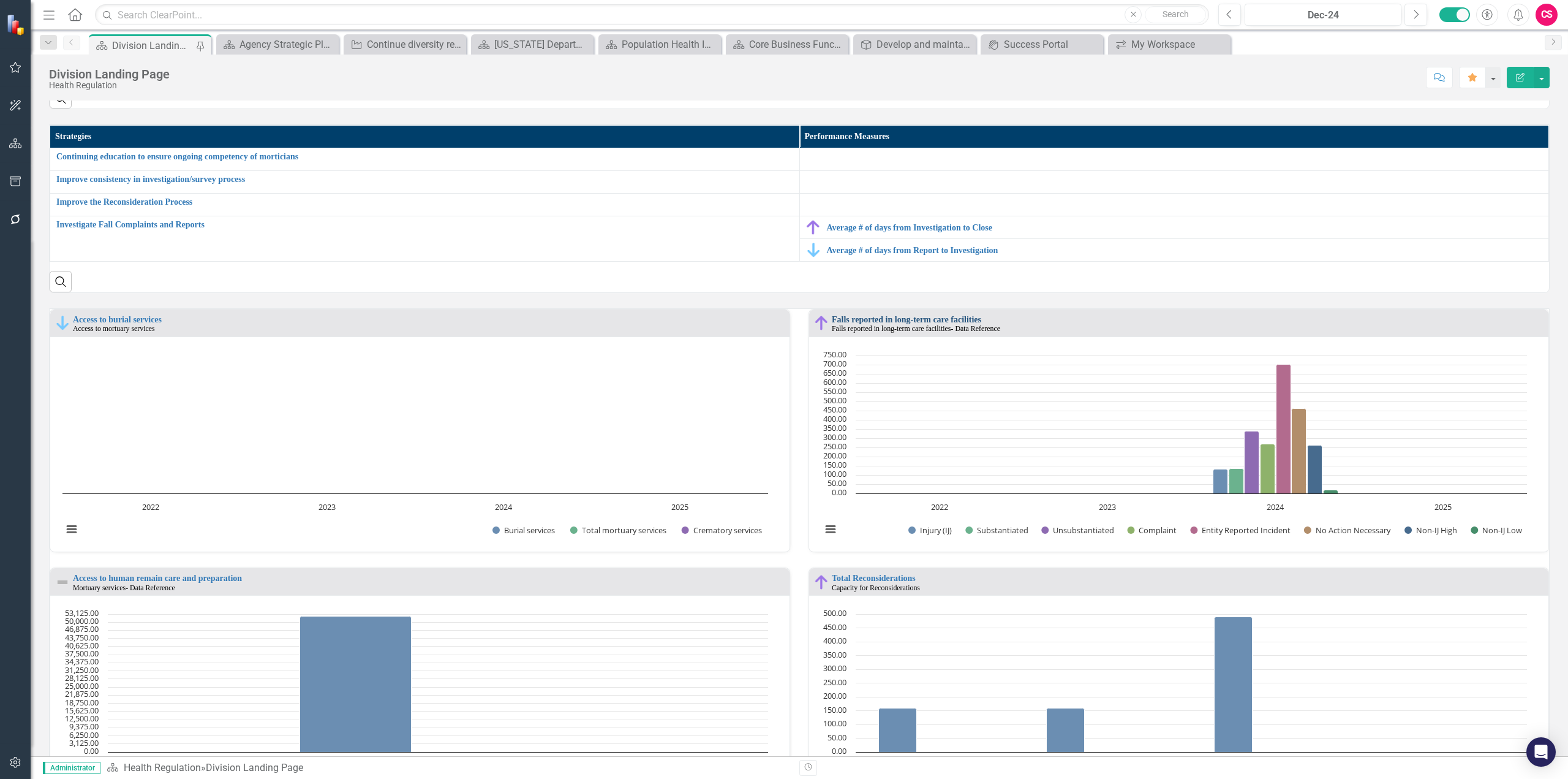
click at [915, 315] on link "Falls reported in long-term care facilities" at bounding box center [906, 319] width 150 height 9
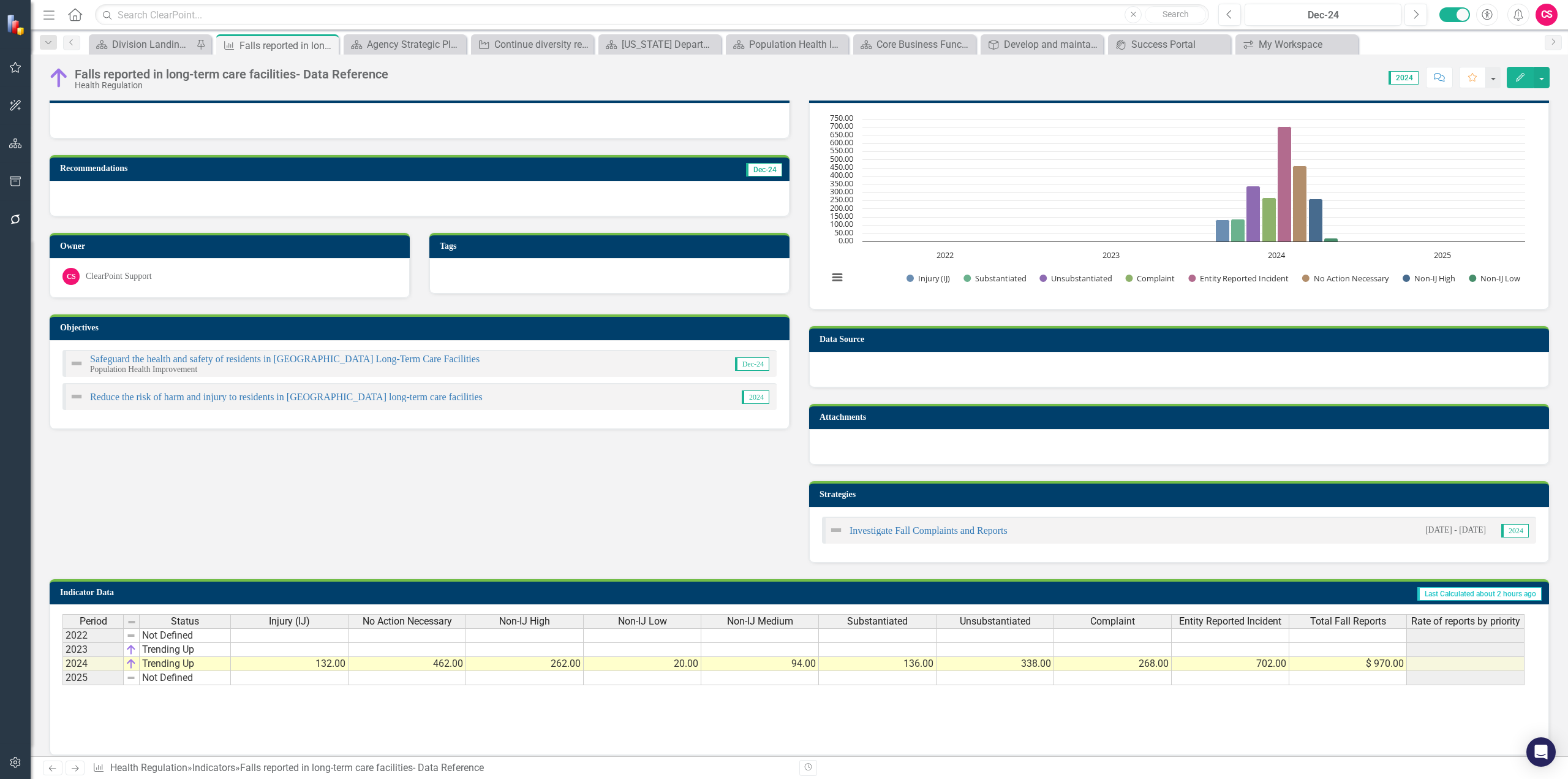
scroll to position [35, 0]
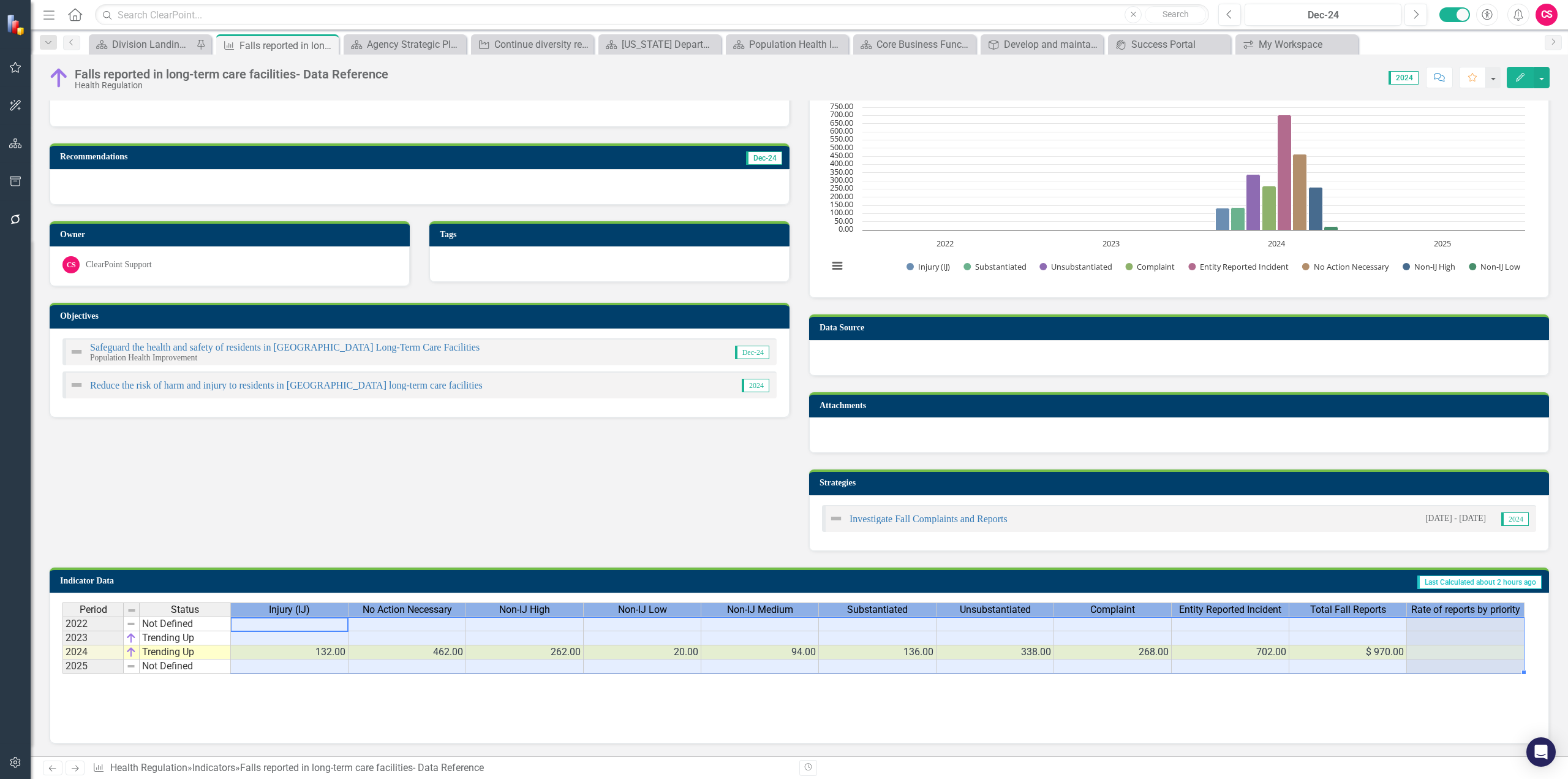
drag, startPoint x: 237, startPoint y: 609, endPoint x: 1439, endPoint y: 669, distance: 1203.5
click at [1485, 641] on div "Period Status Injury (IJ) No Action Necessary Non-IJ High Non-IJ Low Non-IJ Med…" at bounding box center [794, 638] width 1465 height 71
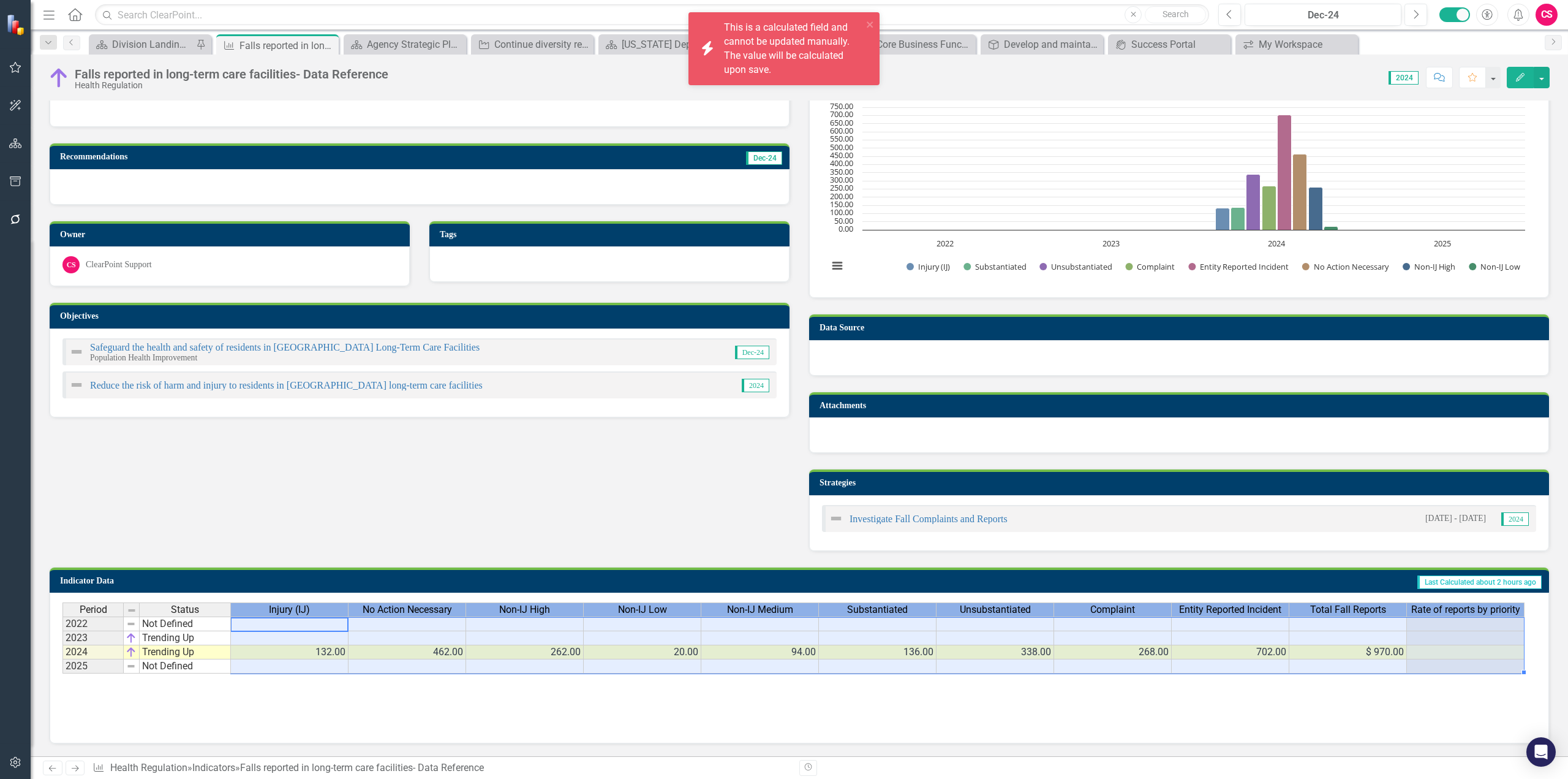
click at [1189, 695] on div "Period Status Injury (IJ) No Action Necessary Non-IJ High Non-IJ Low Non-IJ Med…" at bounding box center [799, 663] width 1474 height 123
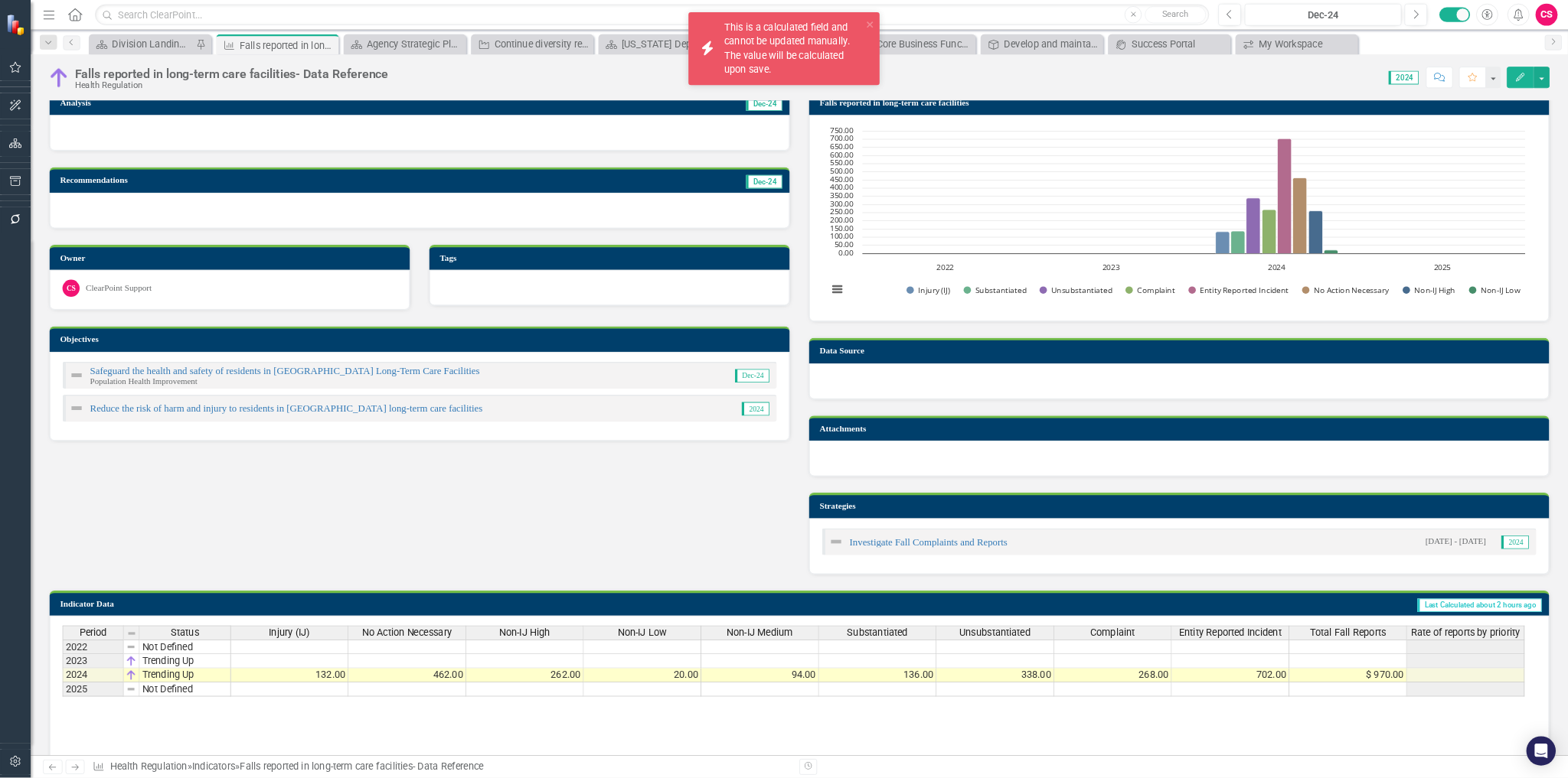
scroll to position [0, 0]
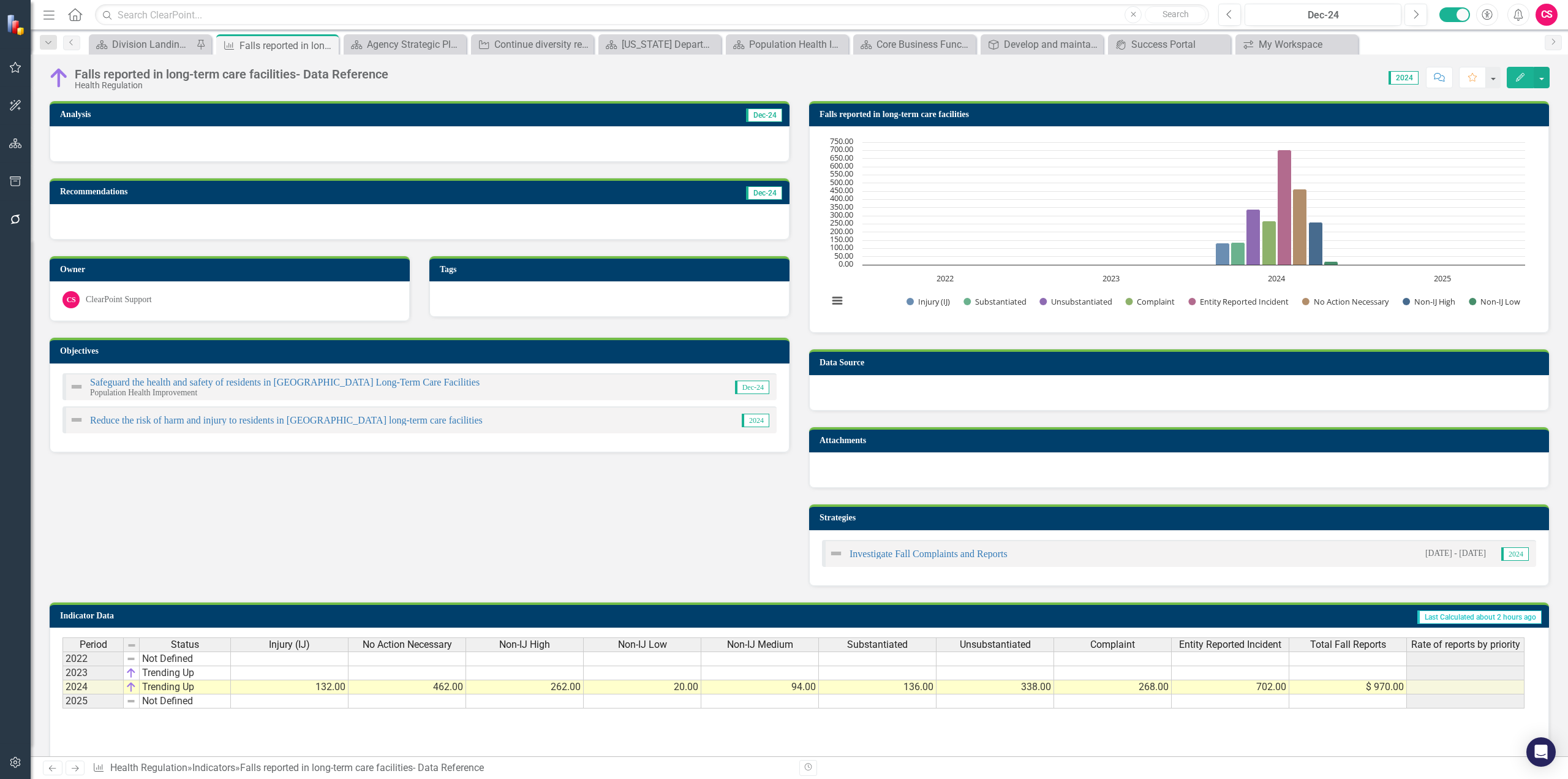
drag, startPoint x: 80, startPoint y: 307, endPoint x: 61, endPoint y: 406, distance: 100.8
click at [61, 406] on div "Analysis Dec-24 Recommendations Dec-24 Owner CS ClearPoint Support Tags Objecti…" at bounding box center [420, 269] width 759 height 368
drag, startPoint x: 316, startPoint y: 695, endPoint x: 449, endPoint y: 682, distance: 133.6
click at [62, 695] on div "Period Status Injury (IJ) No Action Necessary Non-IJ High Non-IJ Low Non-IJ Med…" at bounding box center [62, 673] width 0 height 71
drag, startPoint x: 524, startPoint y: 689, endPoint x: 630, endPoint y: 693, distance: 106.1
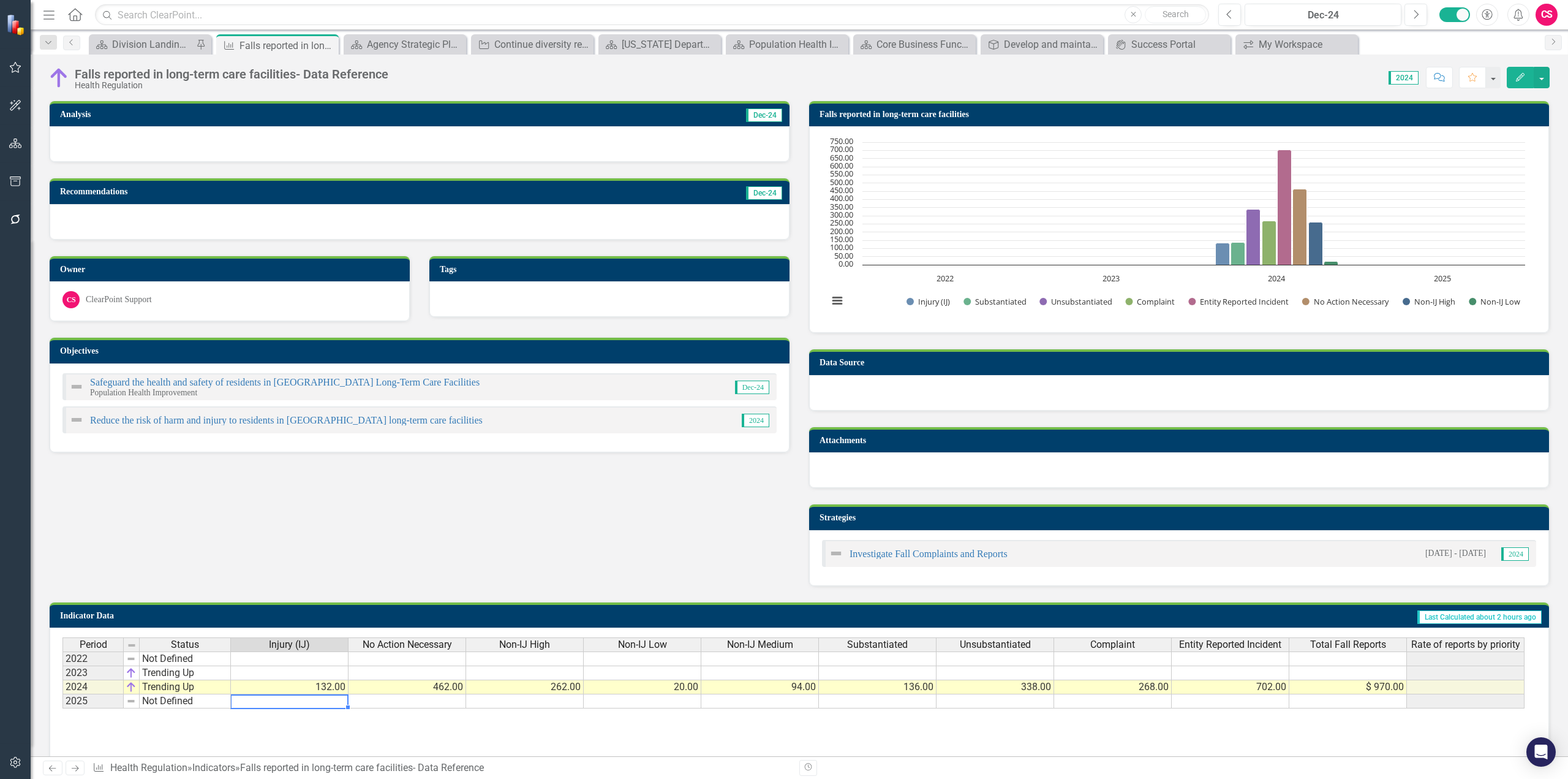
click at [524, 689] on td "262.00" at bounding box center [525, 687] width 118 height 14
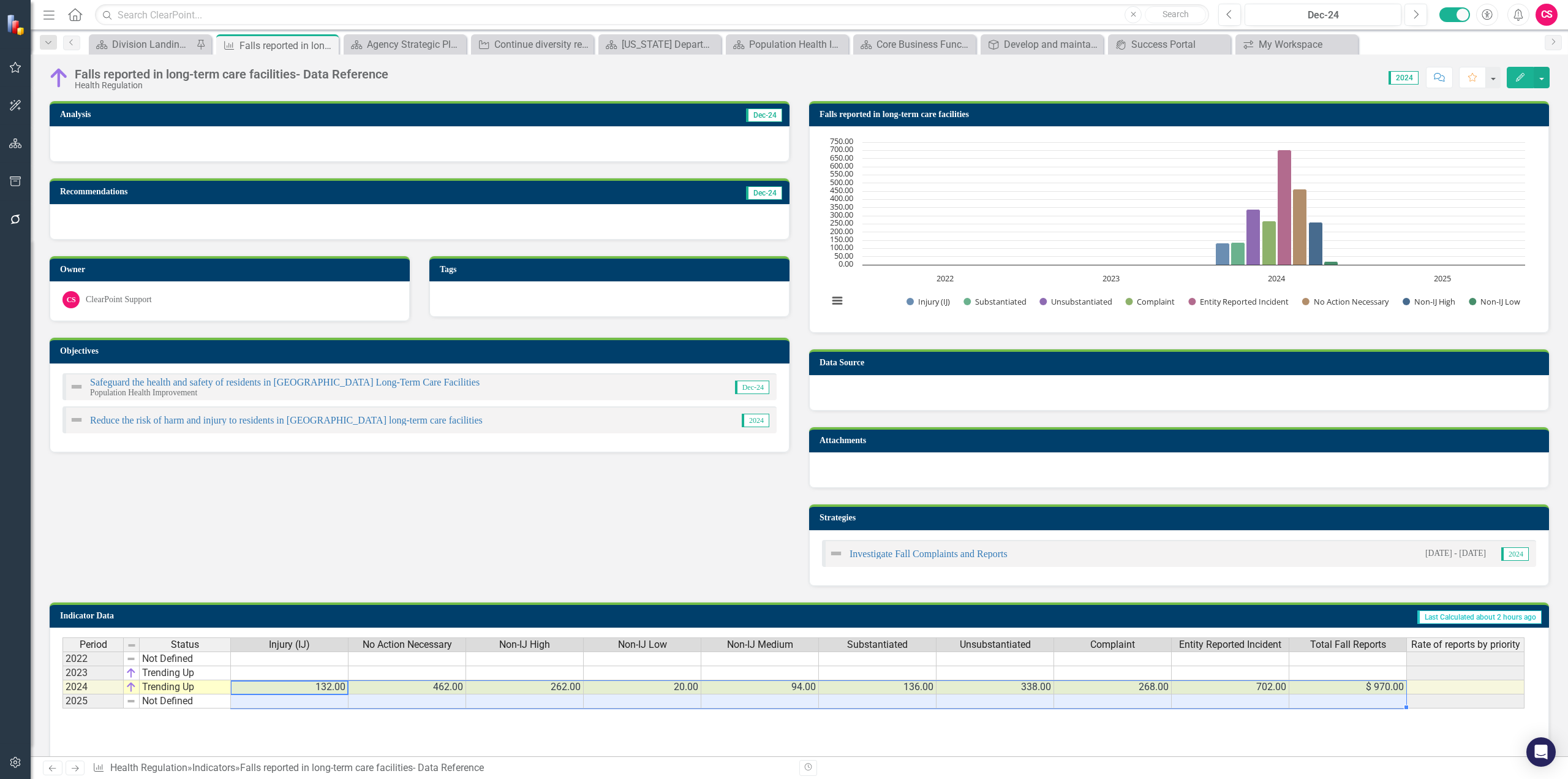
drag, startPoint x: 269, startPoint y: 684, endPoint x: 1324, endPoint y: 706, distance: 1055.2
click at [1324, 706] on tbody "2022 Not Defined 2023 Trending Up 2024 Trending Up 132.00 462.00 262.00 20.00 9…" at bounding box center [794, 679] width 1462 height 57
click at [1282, 717] on div "Period Status Injury (IJ) No Action Necessary Non-IJ High Non-IJ Low Non-IJ Med…" at bounding box center [799, 698] width 1474 height 123
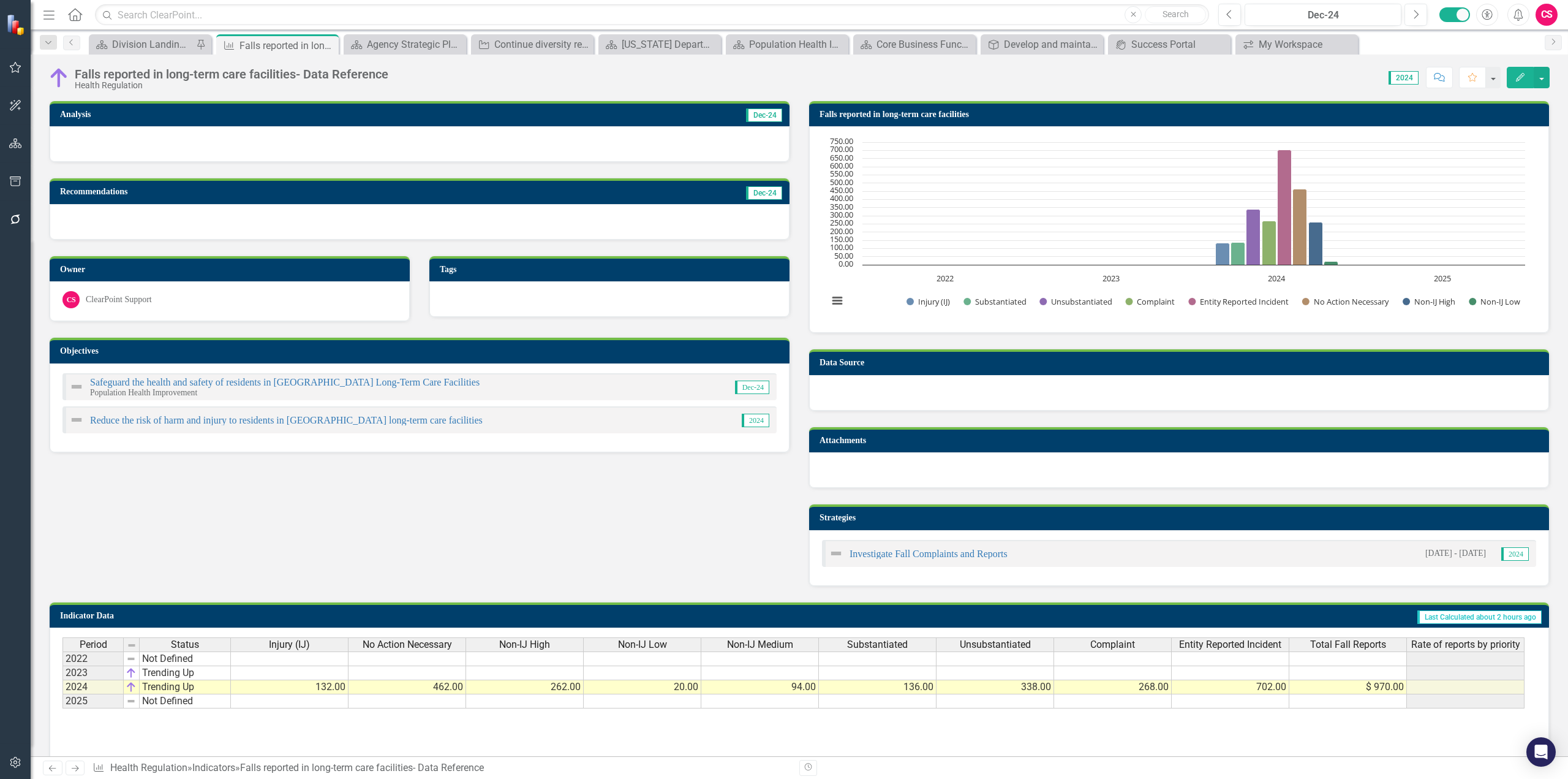
click at [155, 463] on div "Analysis Dec-24 Recommendations Dec-24 Owner CS ClearPoint Support Tags Objecti…" at bounding box center [800, 336] width 1519 height 501
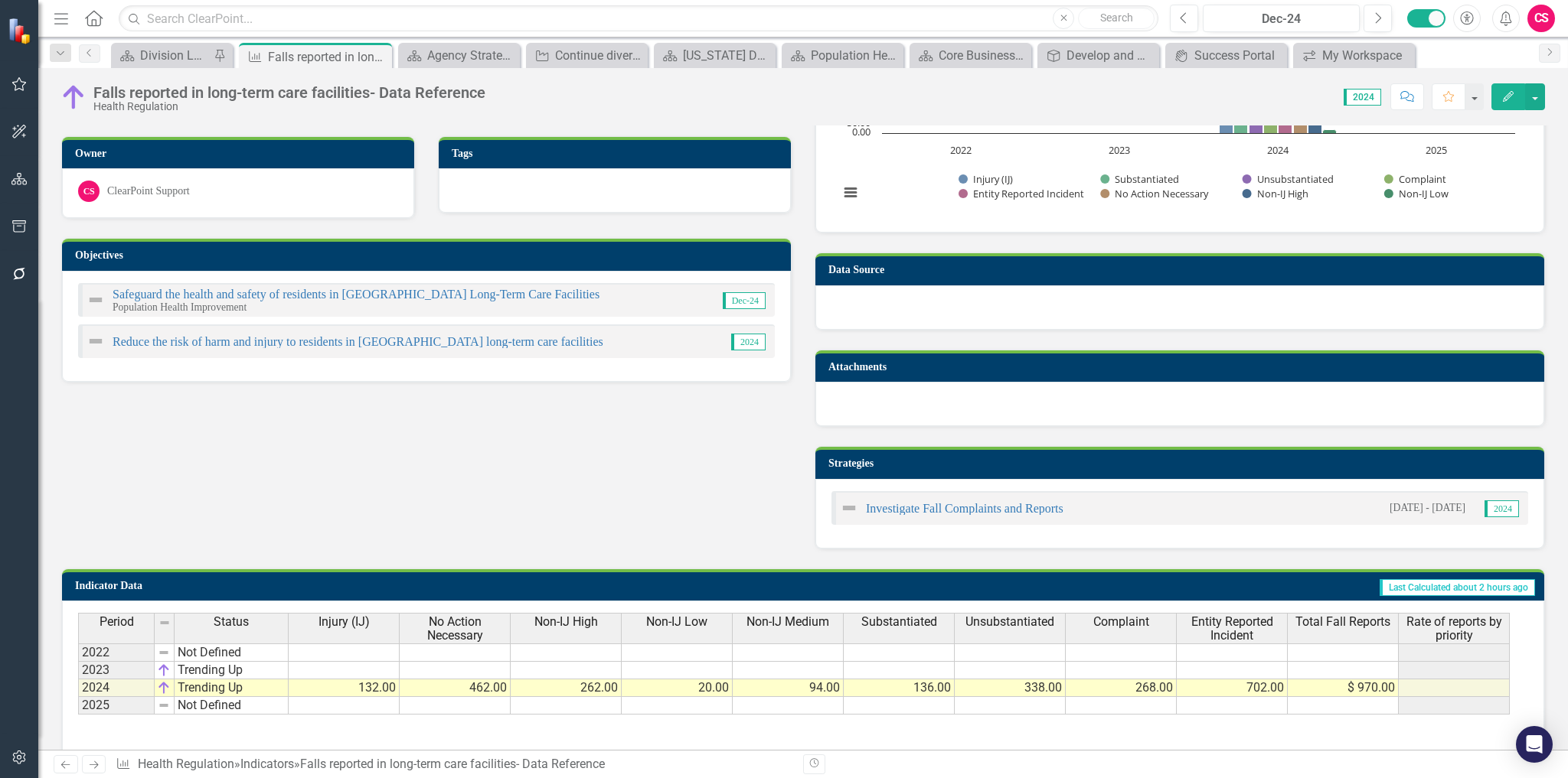
scroll to position [235, 0]
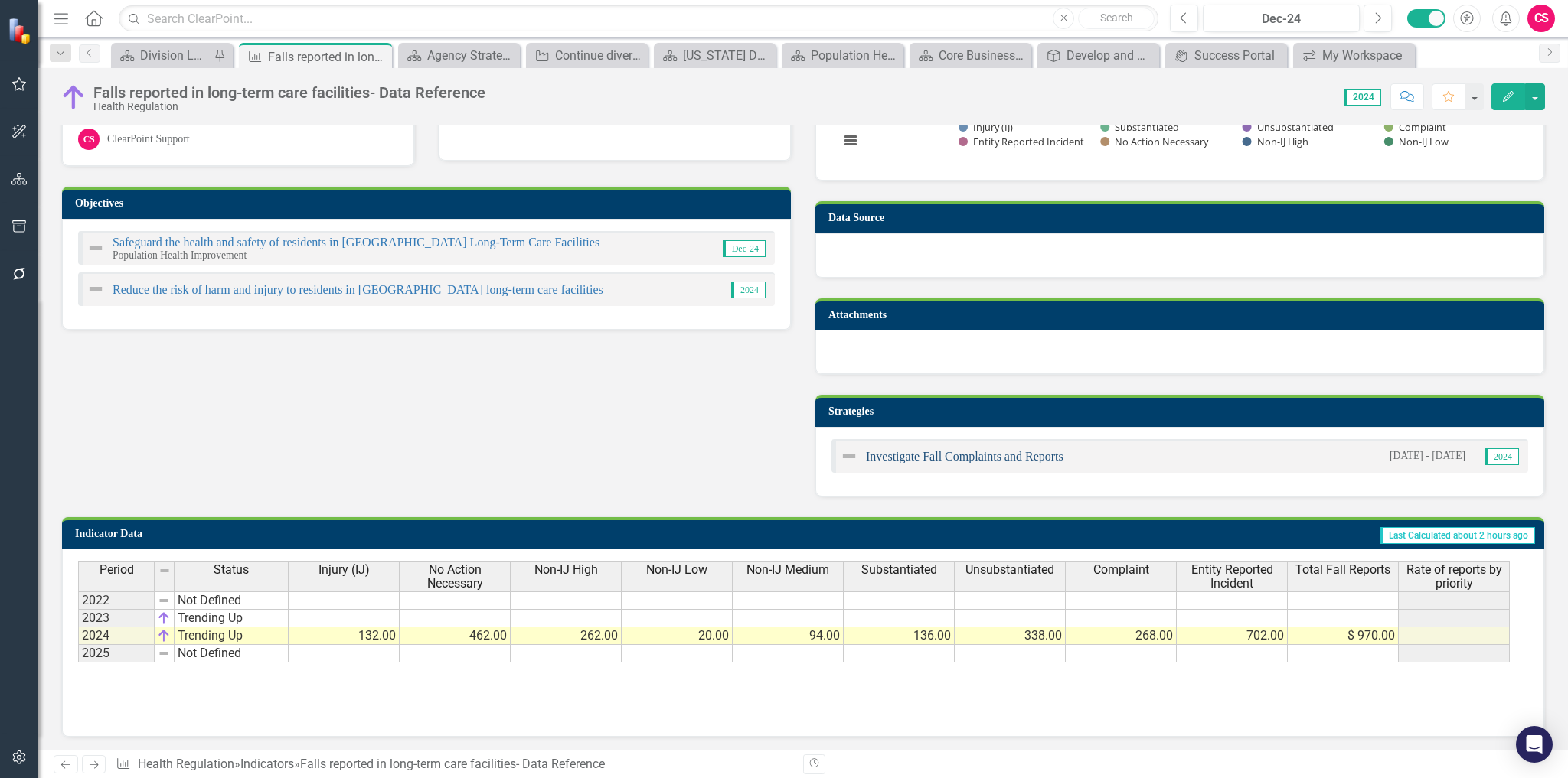
click at [933, 459] on link "Investigate Fall Complaints and Reports" at bounding box center [964, 456] width 197 height 13
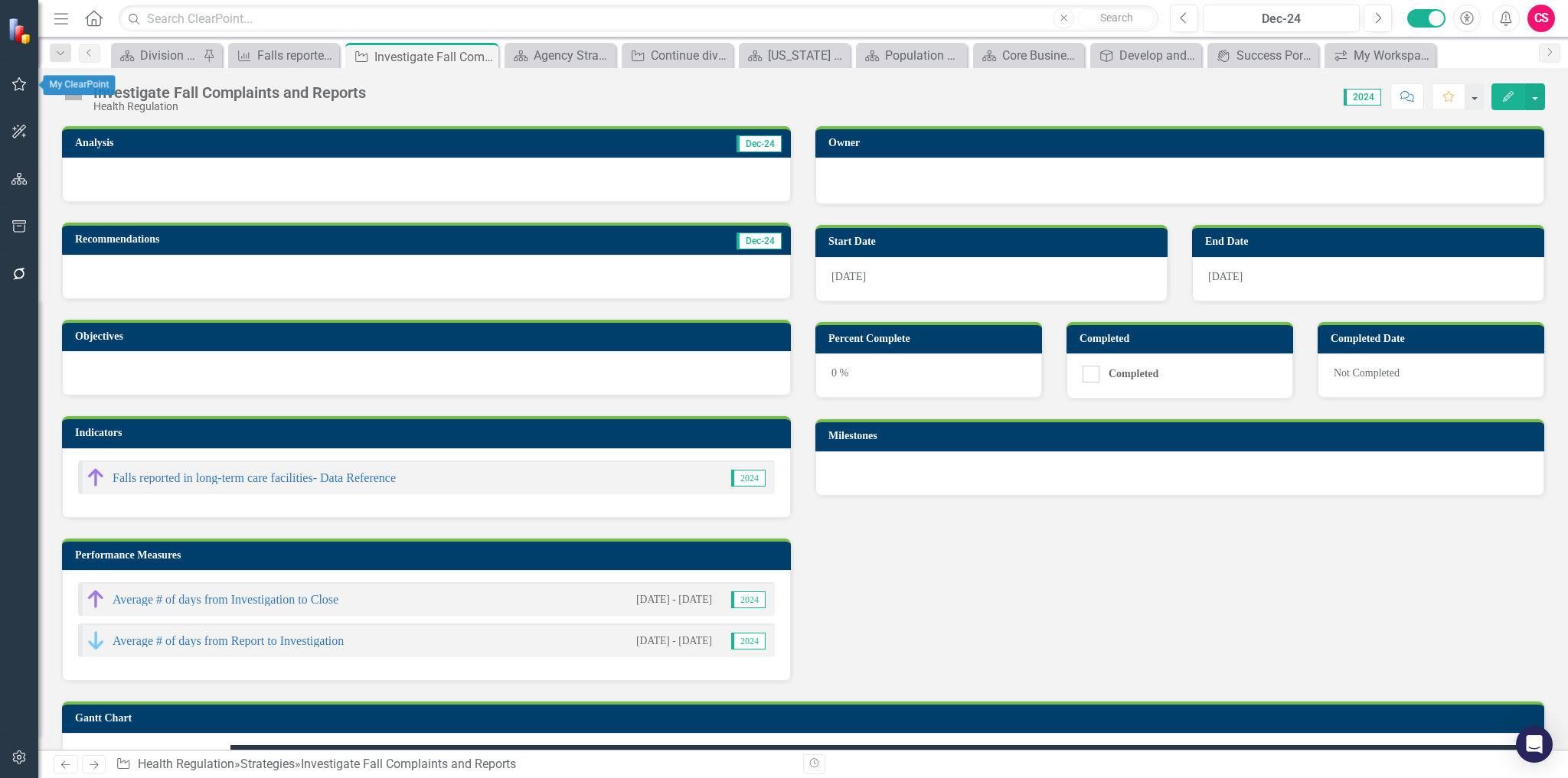
click at [24, 86] on icon "button" at bounding box center [19, 84] width 16 height 12
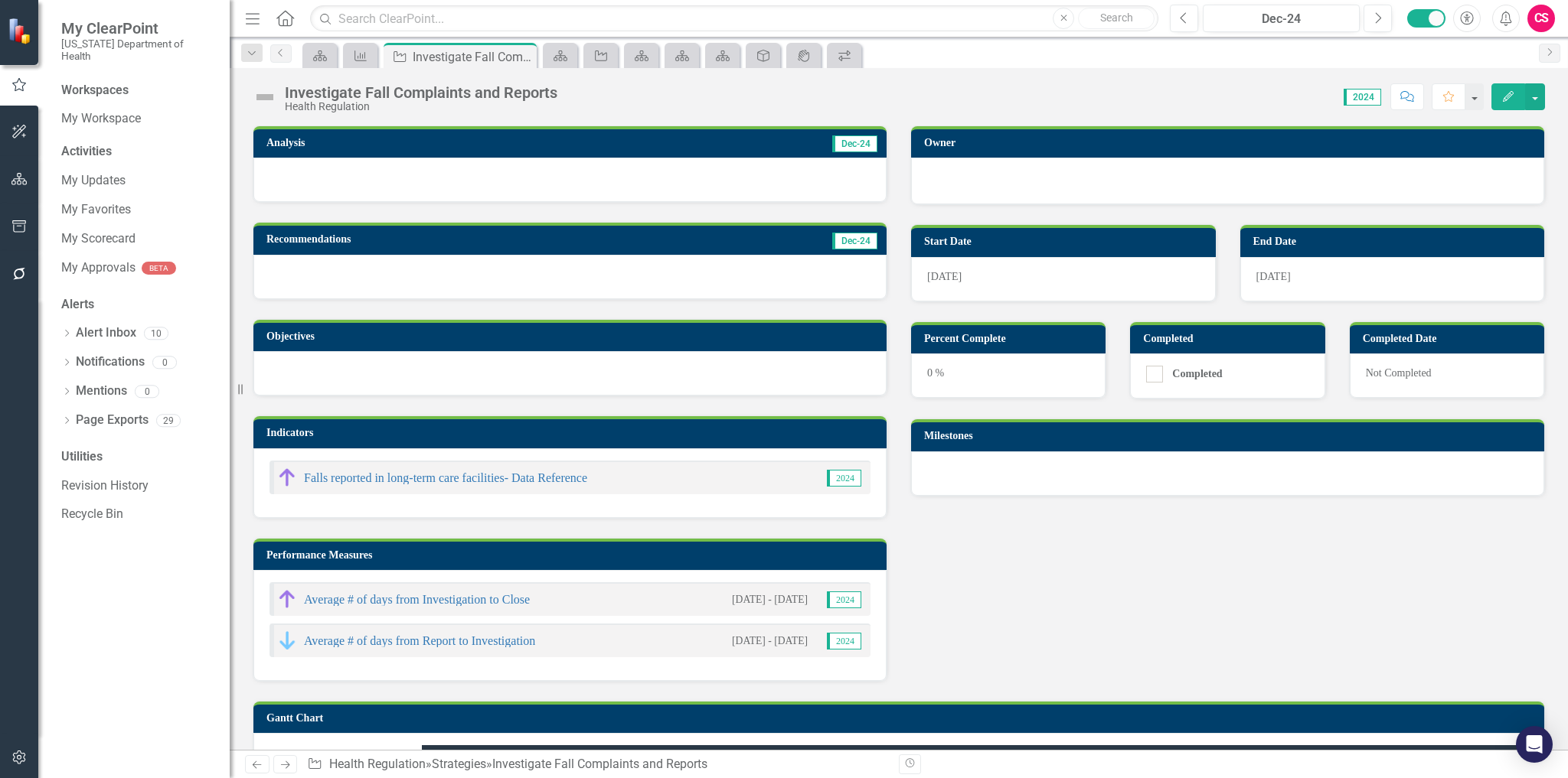
click at [484, 176] on div at bounding box center [570, 180] width 633 height 45
click at [27, 180] on icon "button" at bounding box center [19, 178] width 16 height 12
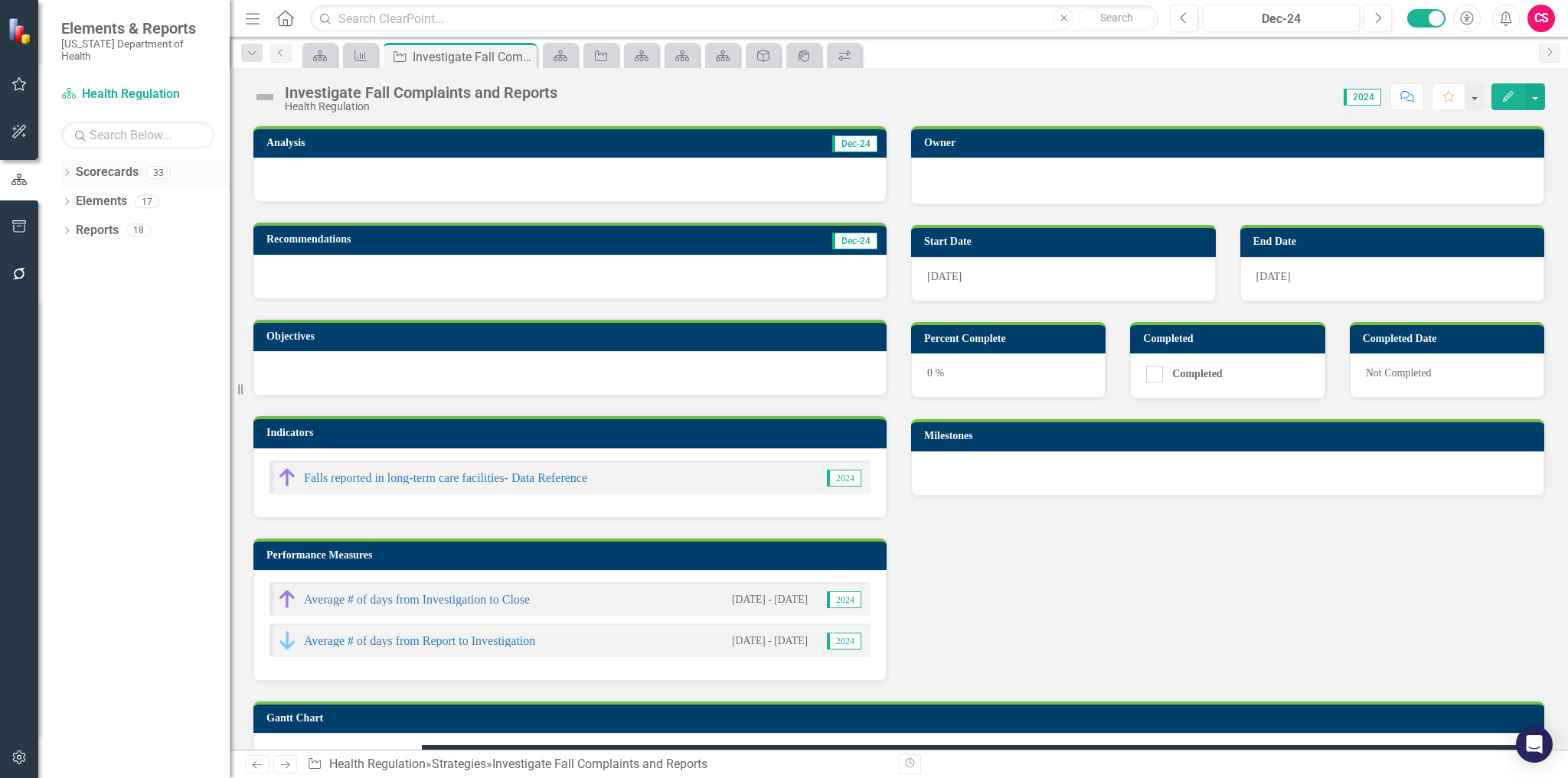
click at [68, 169] on icon at bounding box center [67, 172] width 4 height 7
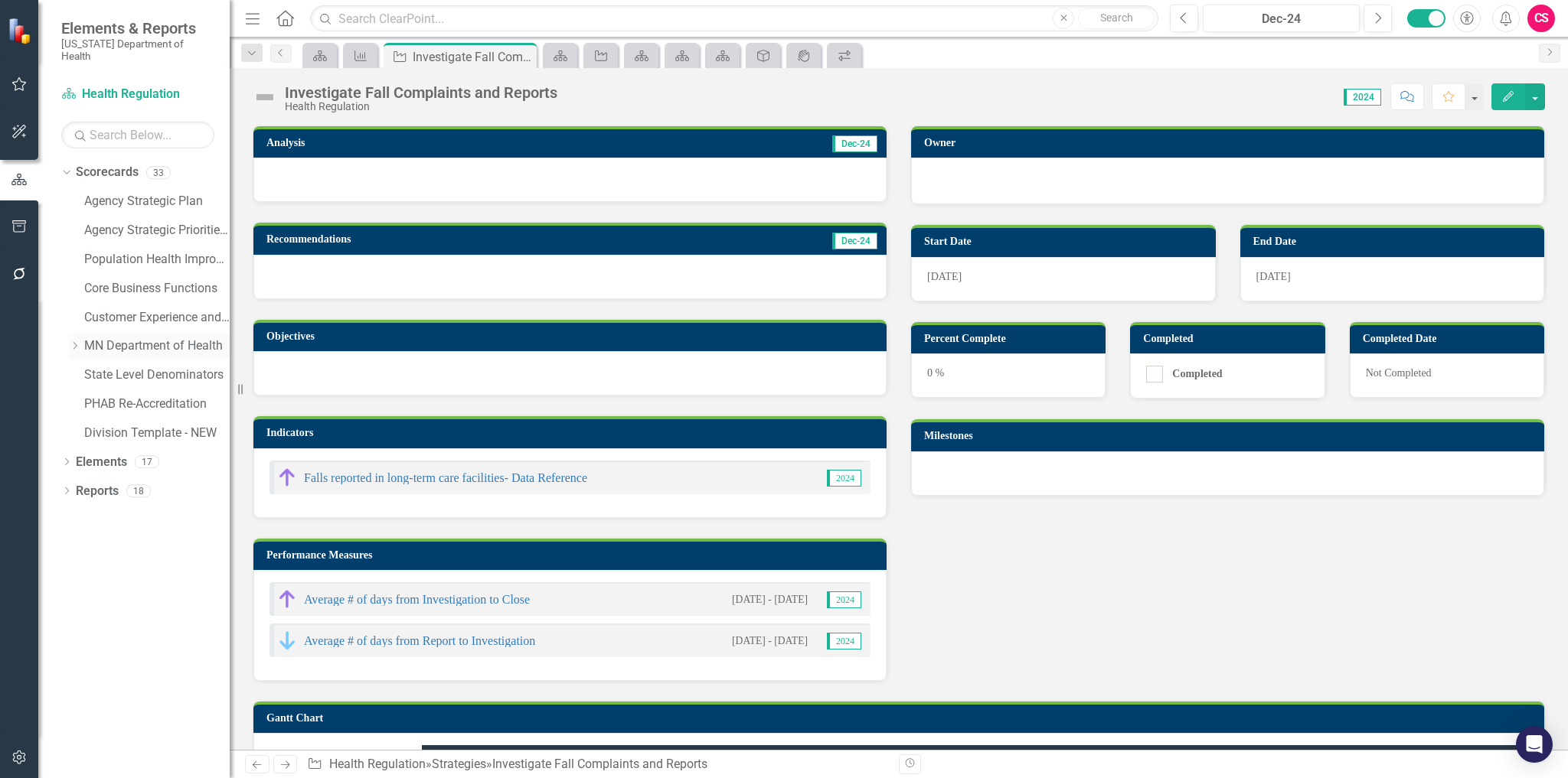
click at [76, 341] on icon "Dropdown" at bounding box center [74, 346] width 11 height 9
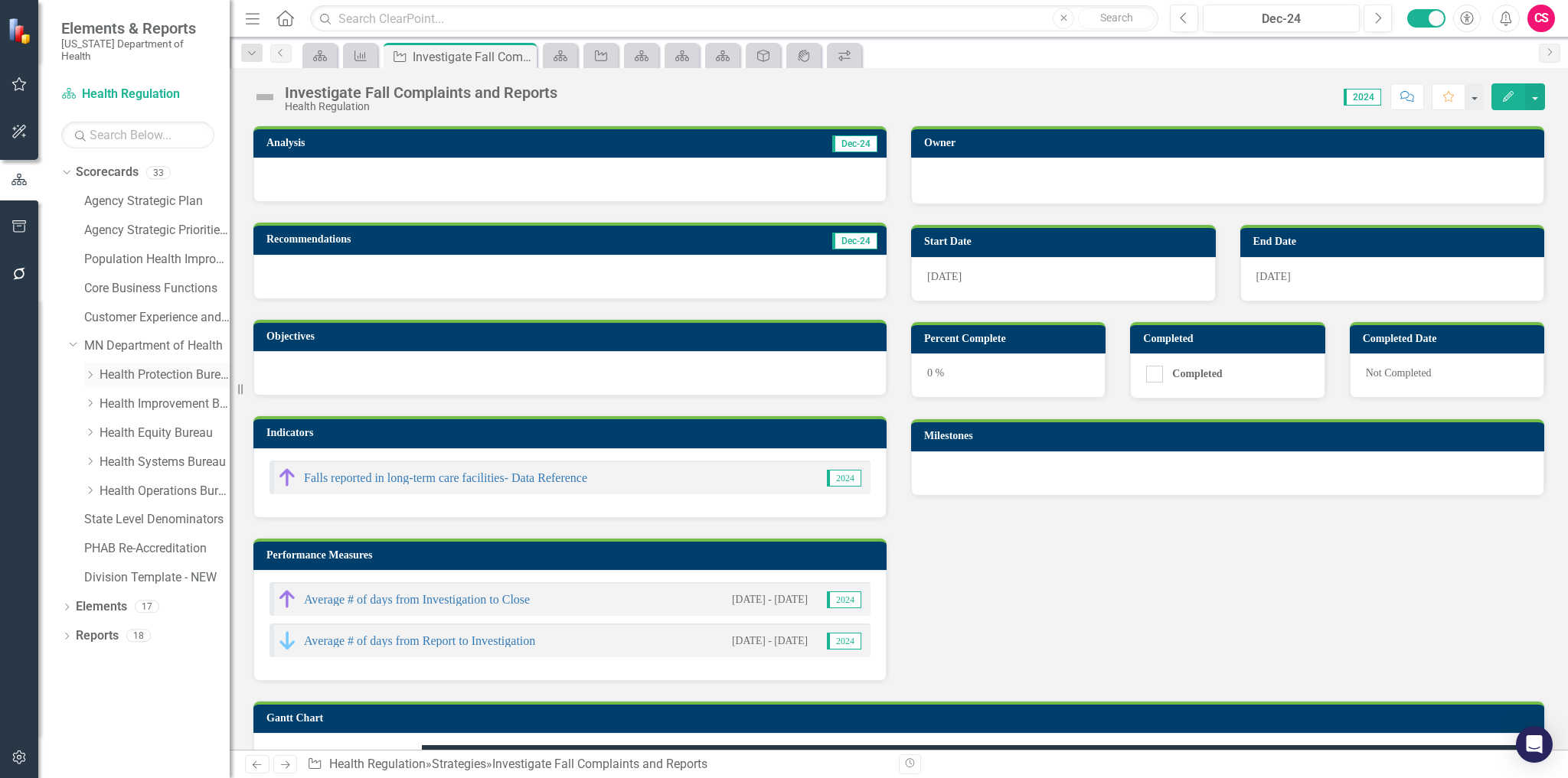
click at [88, 371] on icon "Dropdown" at bounding box center [90, 376] width 11 height 9
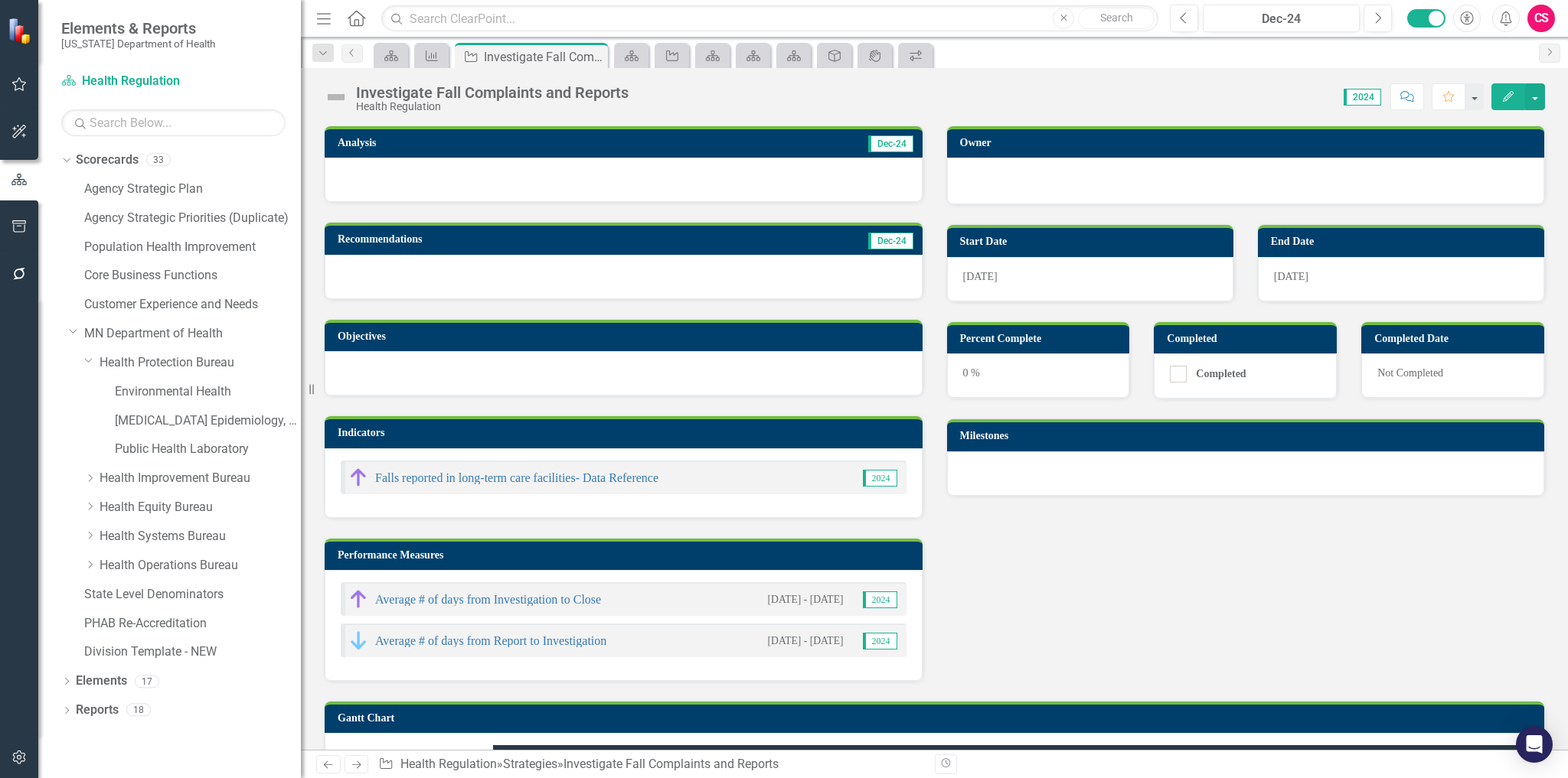
drag, startPoint x: 233, startPoint y: 347, endPoint x: 214, endPoint y: 433, distance: 88.1
click at [301, 338] on div "Resize" at bounding box center [307, 389] width 12 height 778
click at [208, 438] on div "Public Health Laboratory" at bounding box center [208, 449] width 187 height 25
click at [194, 446] on link "Public Health Laboratory" at bounding box center [208, 449] width 187 height 18
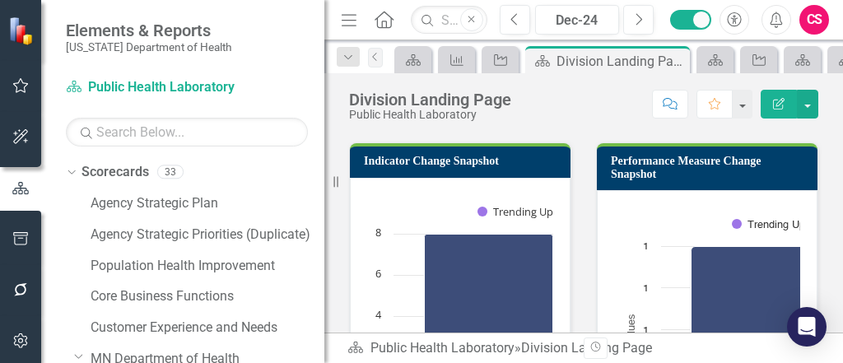
scroll to position [210, 0]
